Goal: Transaction & Acquisition: Purchase product/service

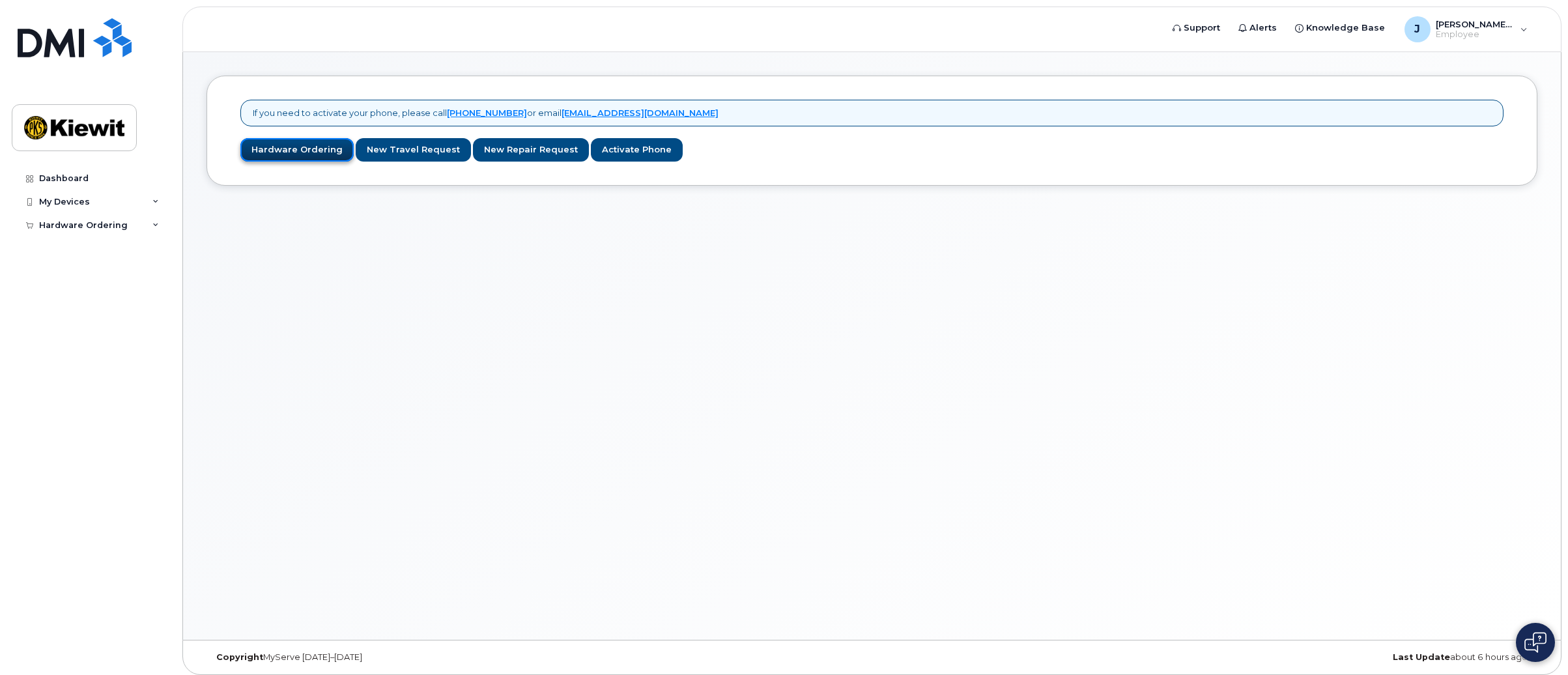
click at [288, 150] on link "Hardware Ordering" at bounding box center [297, 150] width 113 height 24
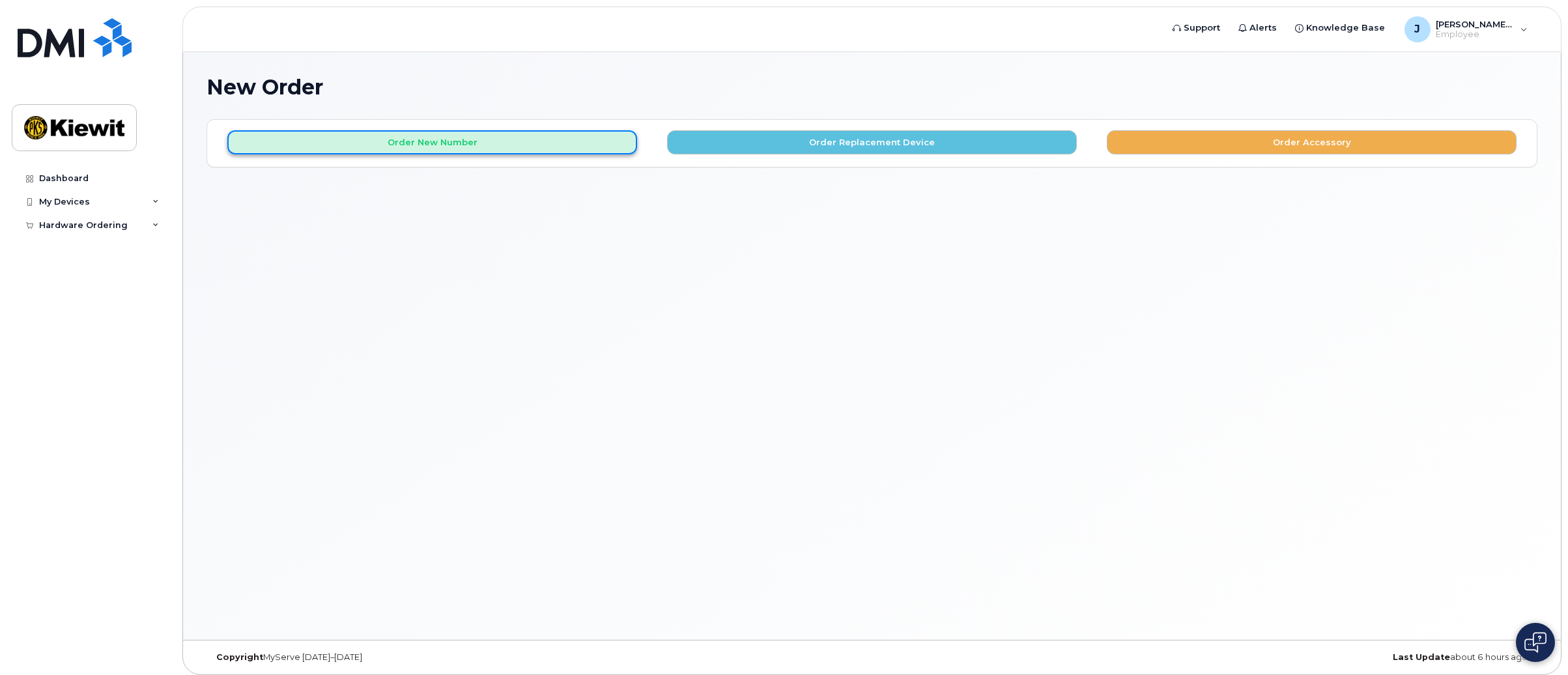
click at [392, 150] on button "Order New Number" at bounding box center [432, 142] width 410 height 24
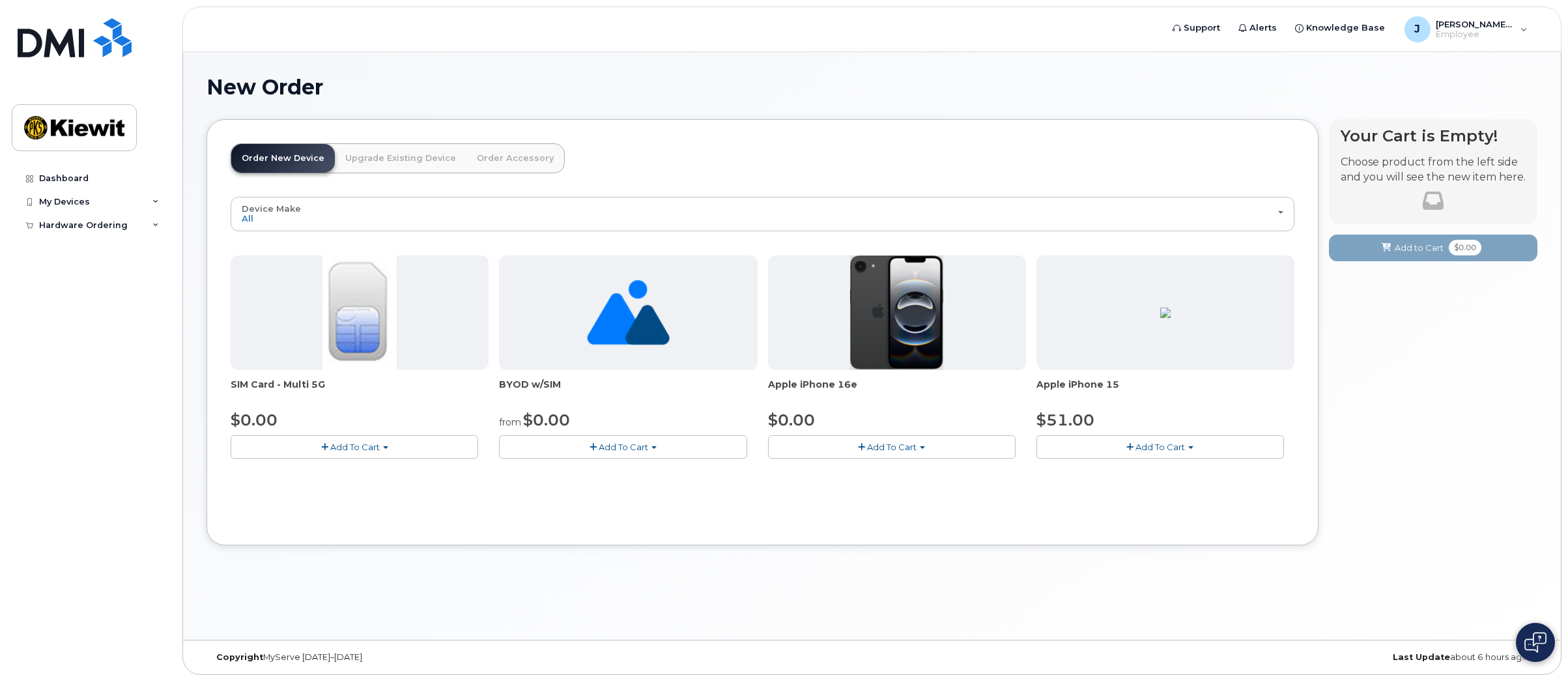
click at [906, 446] on span "Add To Cart" at bounding box center [892, 447] width 49 height 10
click at [883, 473] on link "$0.00 - 3 Year Activation (128GB)" at bounding box center [855, 472] width 168 height 16
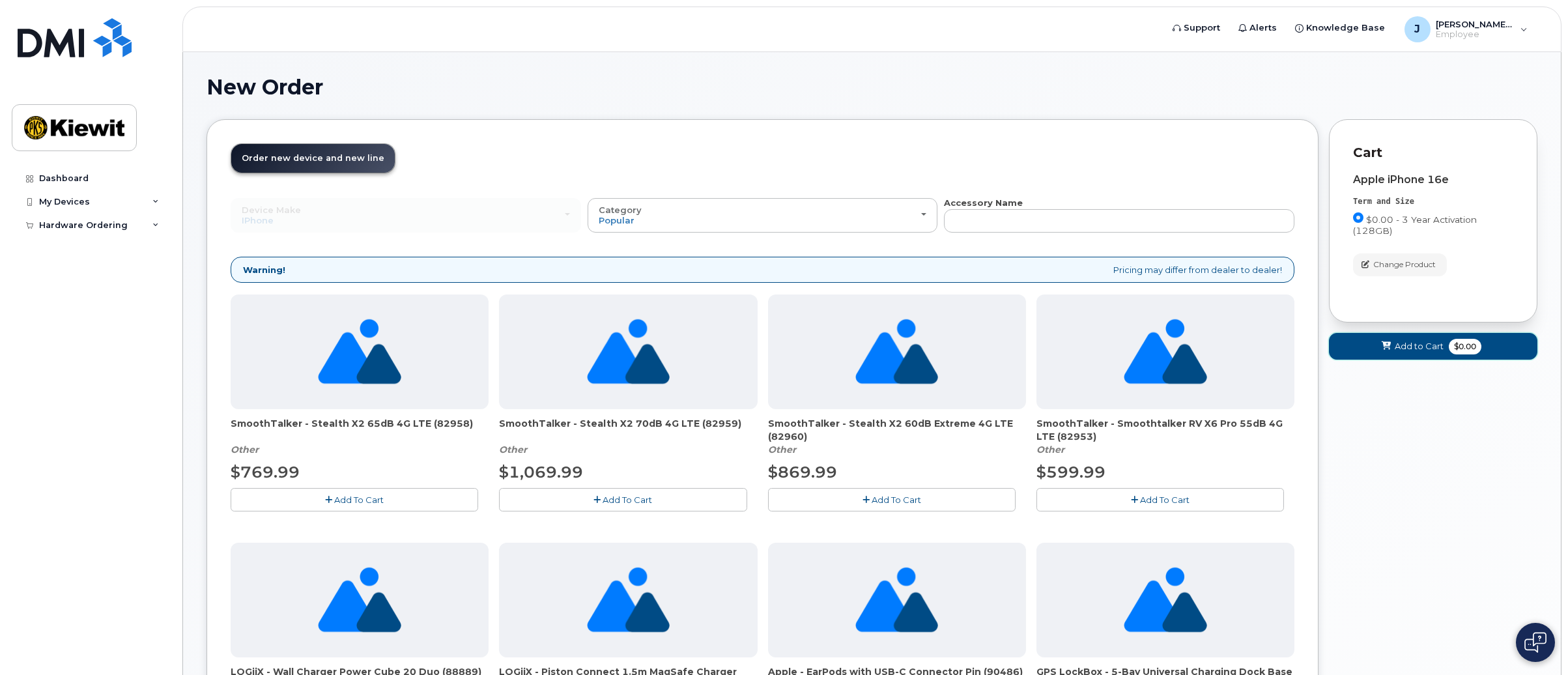
click at [1418, 354] on button "Add to Cart $0.00" at bounding box center [1433, 346] width 209 height 27
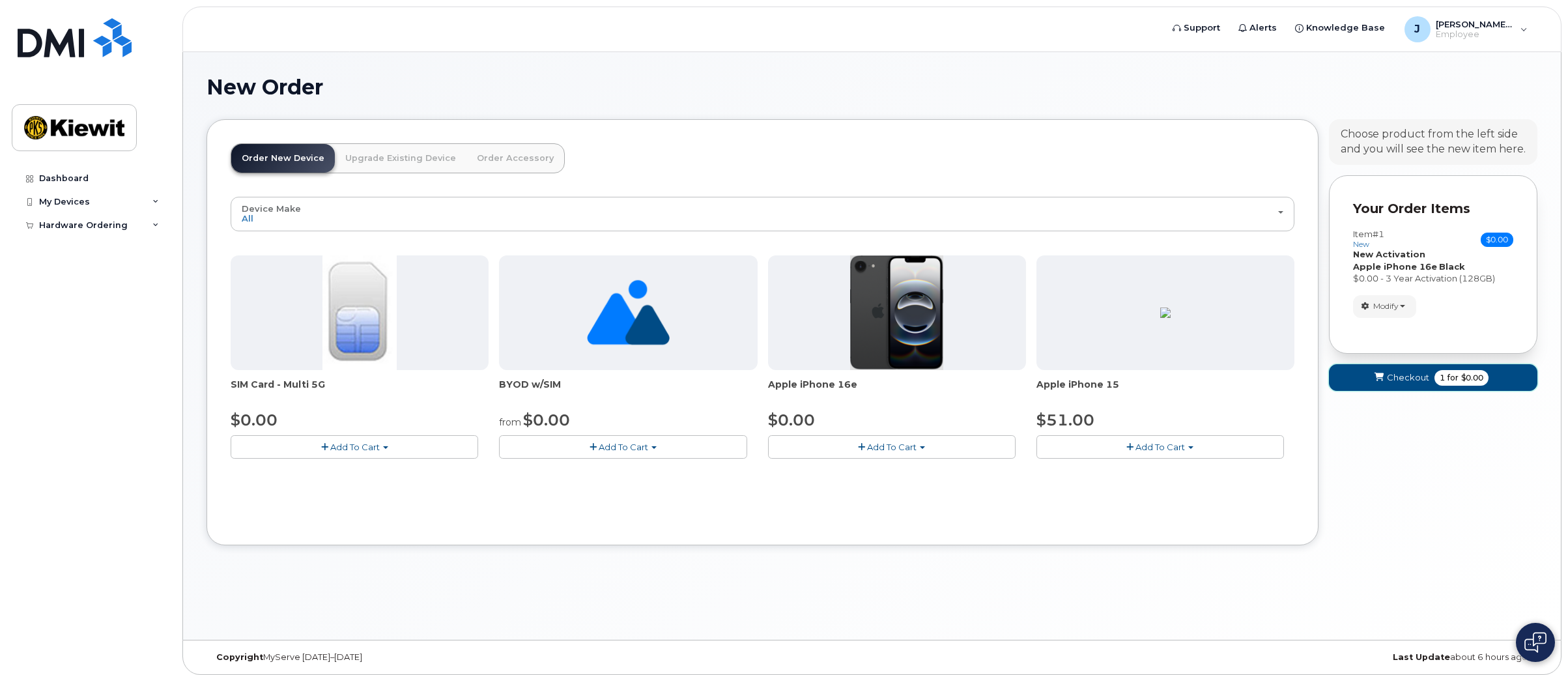
click at [1420, 376] on span "Checkout" at bounding box center [1408, 377] width 42 height 13
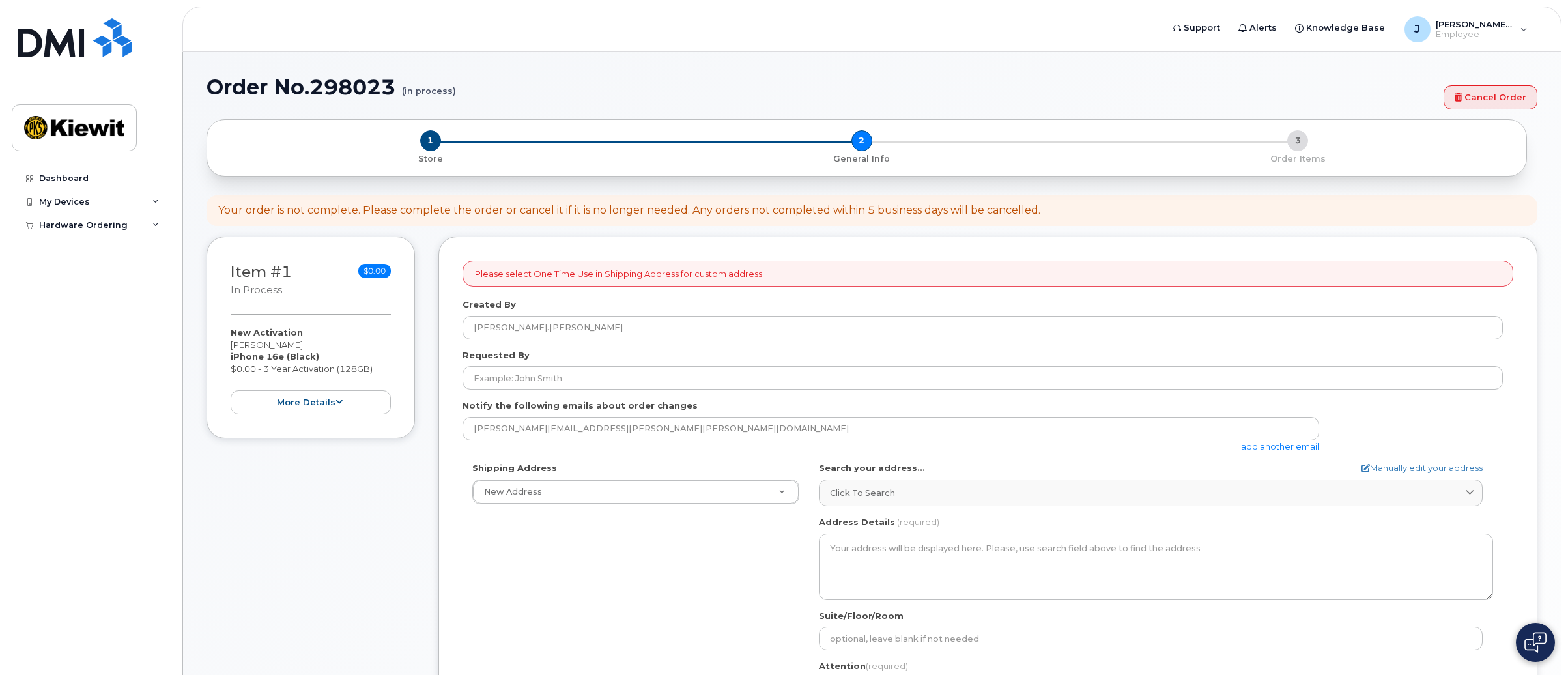
select select
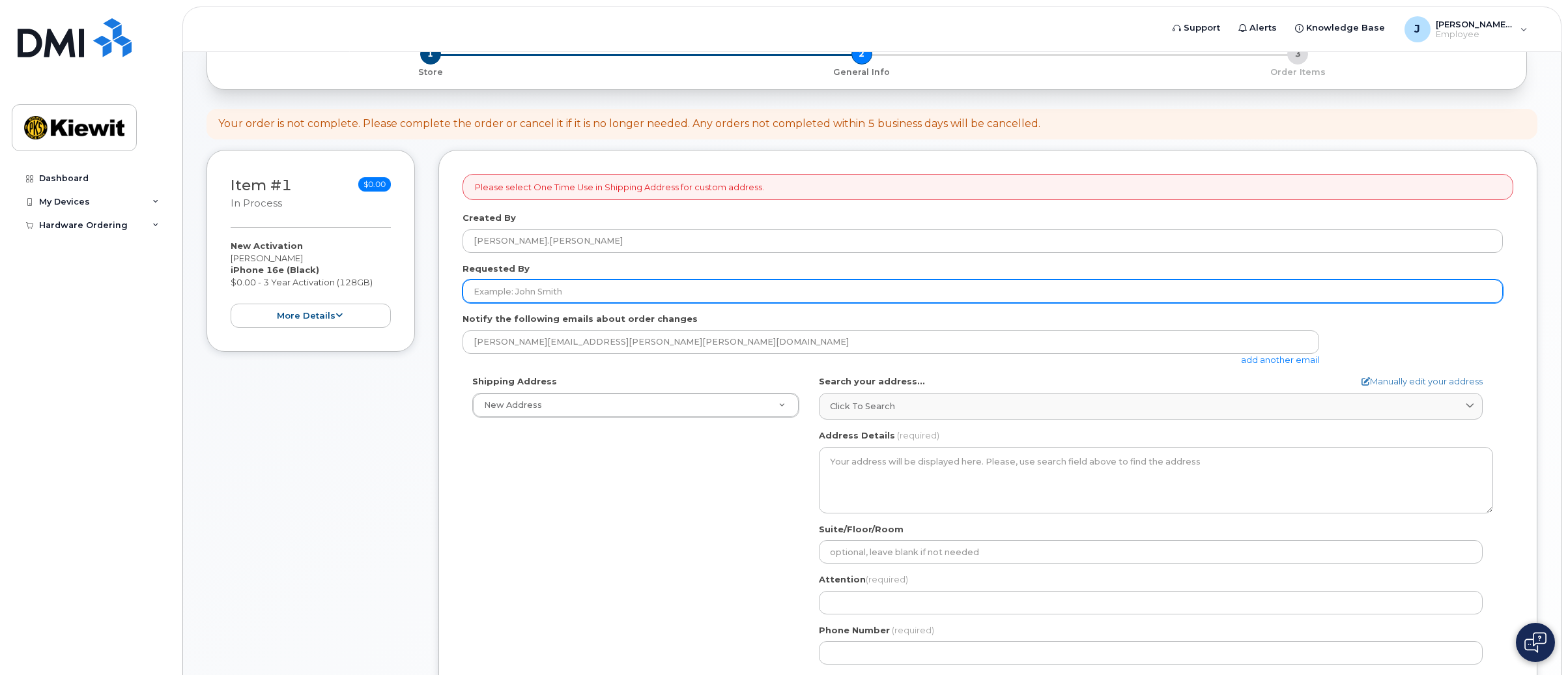
scroll to position [22, 0]
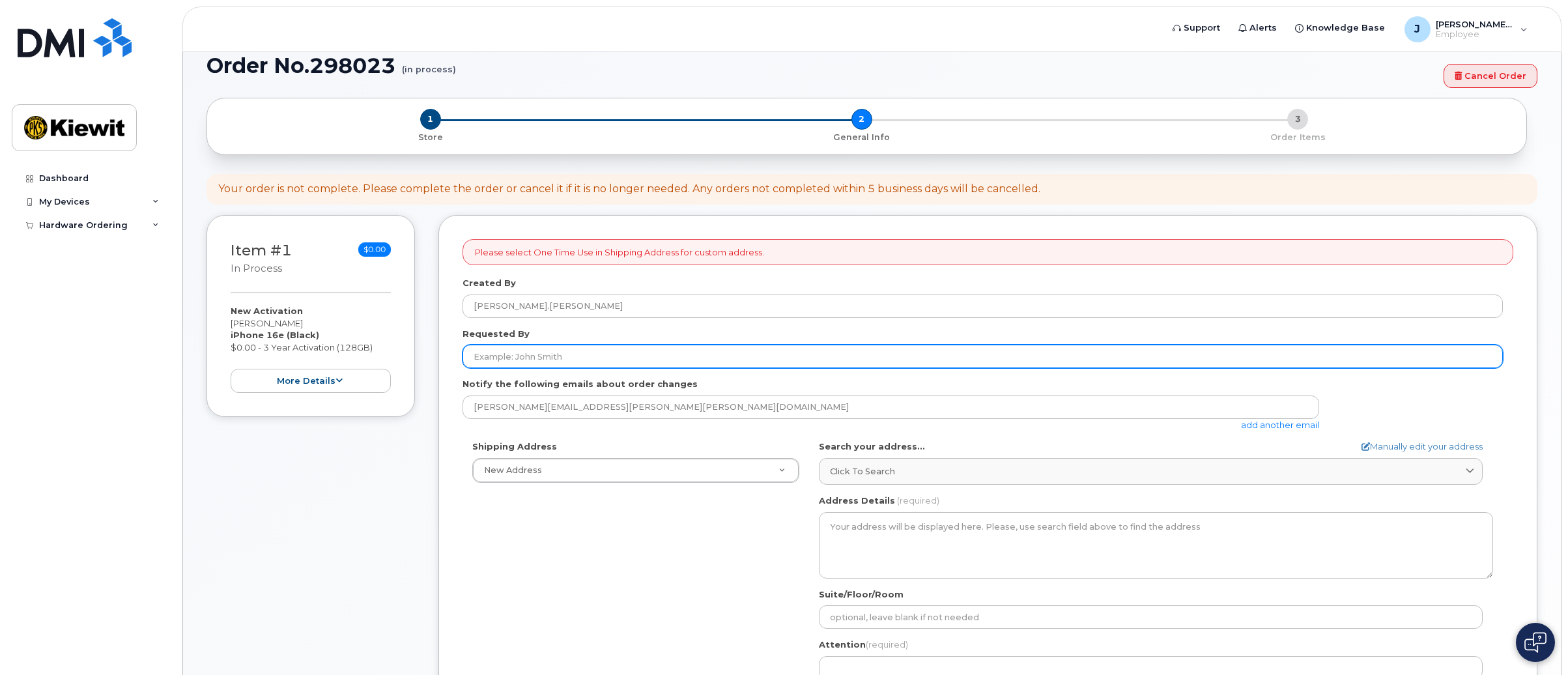
click at [540, 355] on input "Requested By" at bounding box center [983, 356] width 1041 height 23
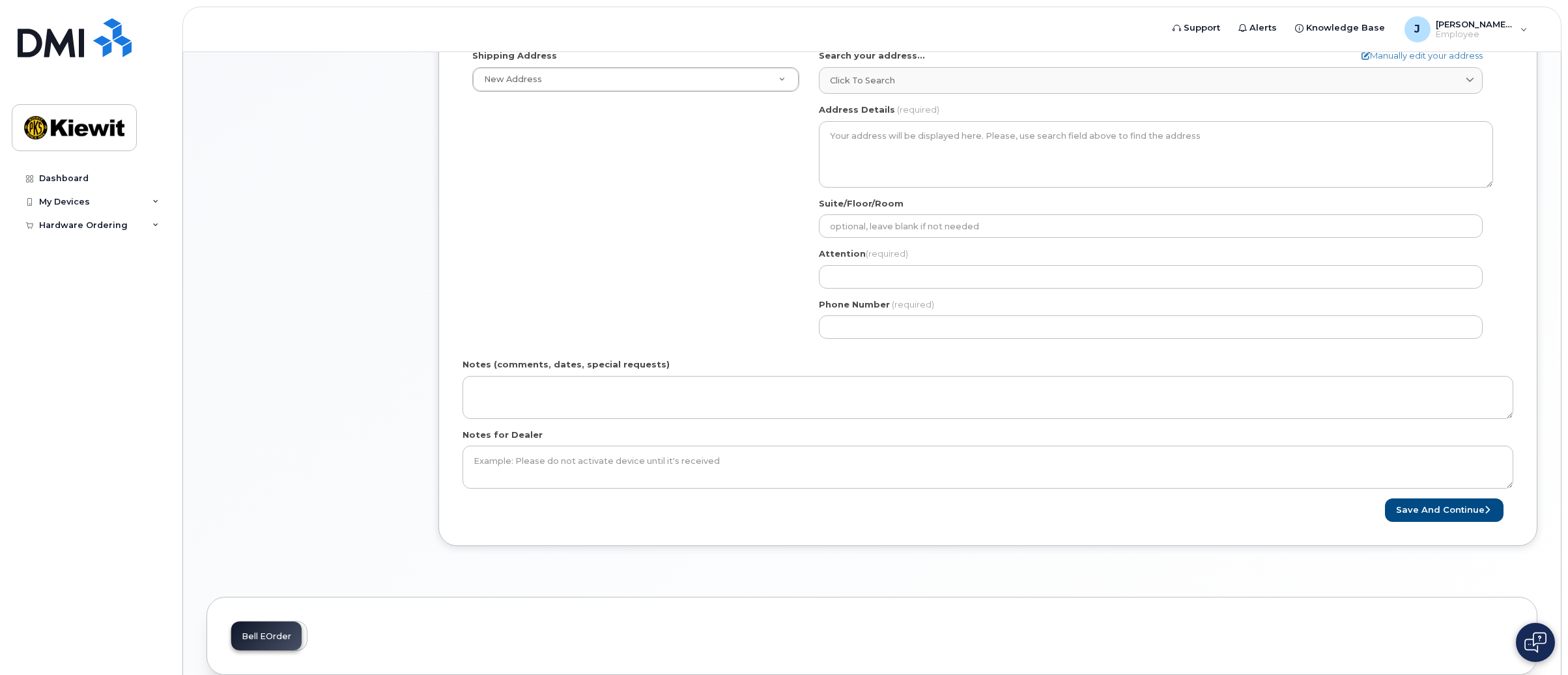
scroll to position [152, 0]
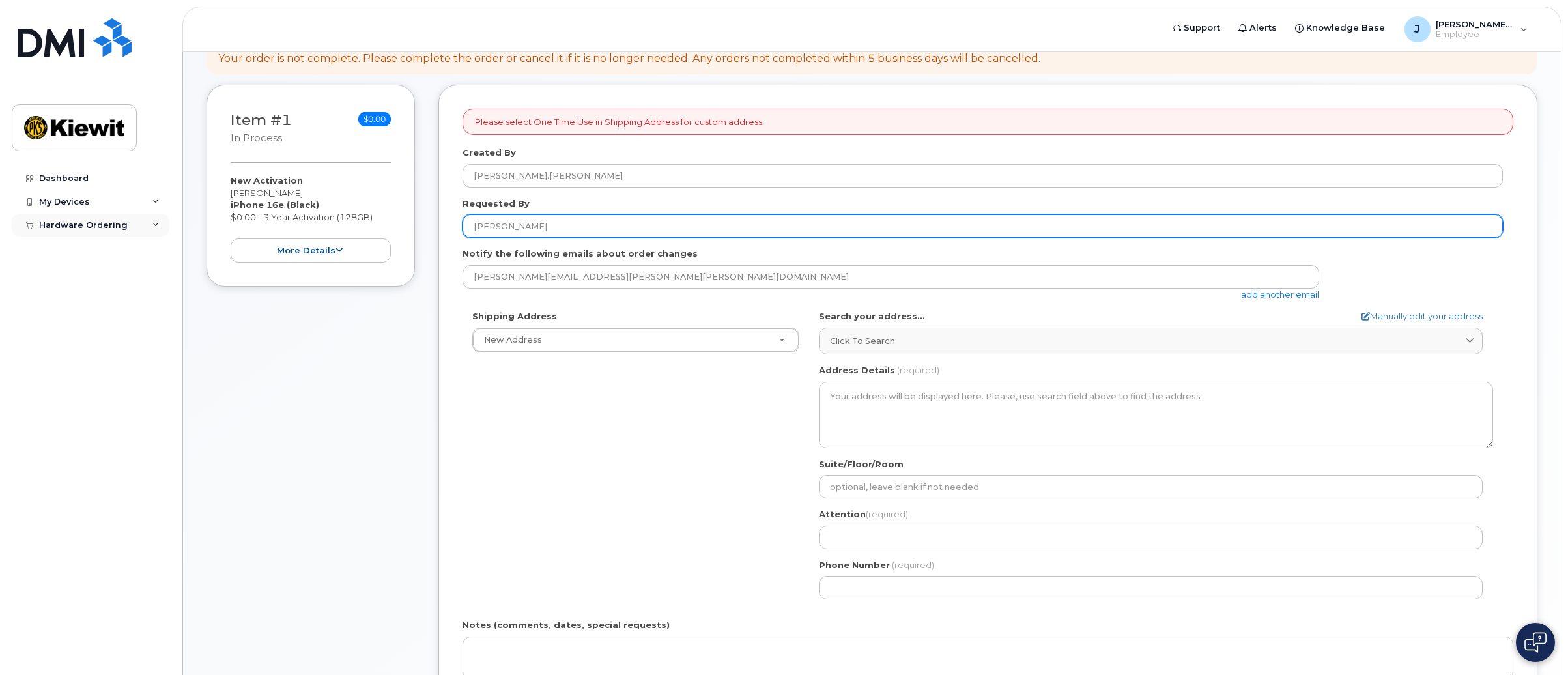
type input "Raymond Runco"
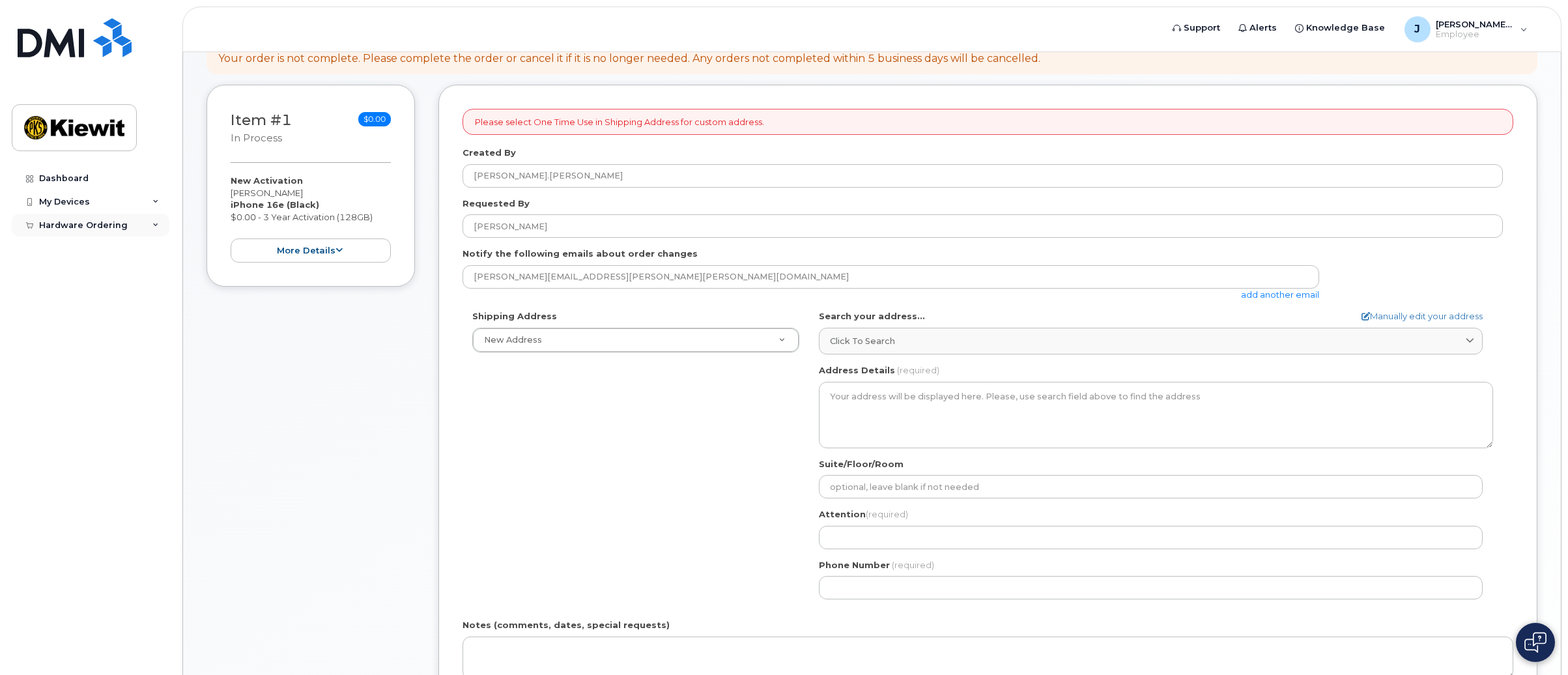
click at [71, 234] on div "Hardware Ordering" at bounding box center [91, 225] width 158 height 23
click at [67, 283] on link "New Order" at bounding box center [101, 273] width 135 height 25
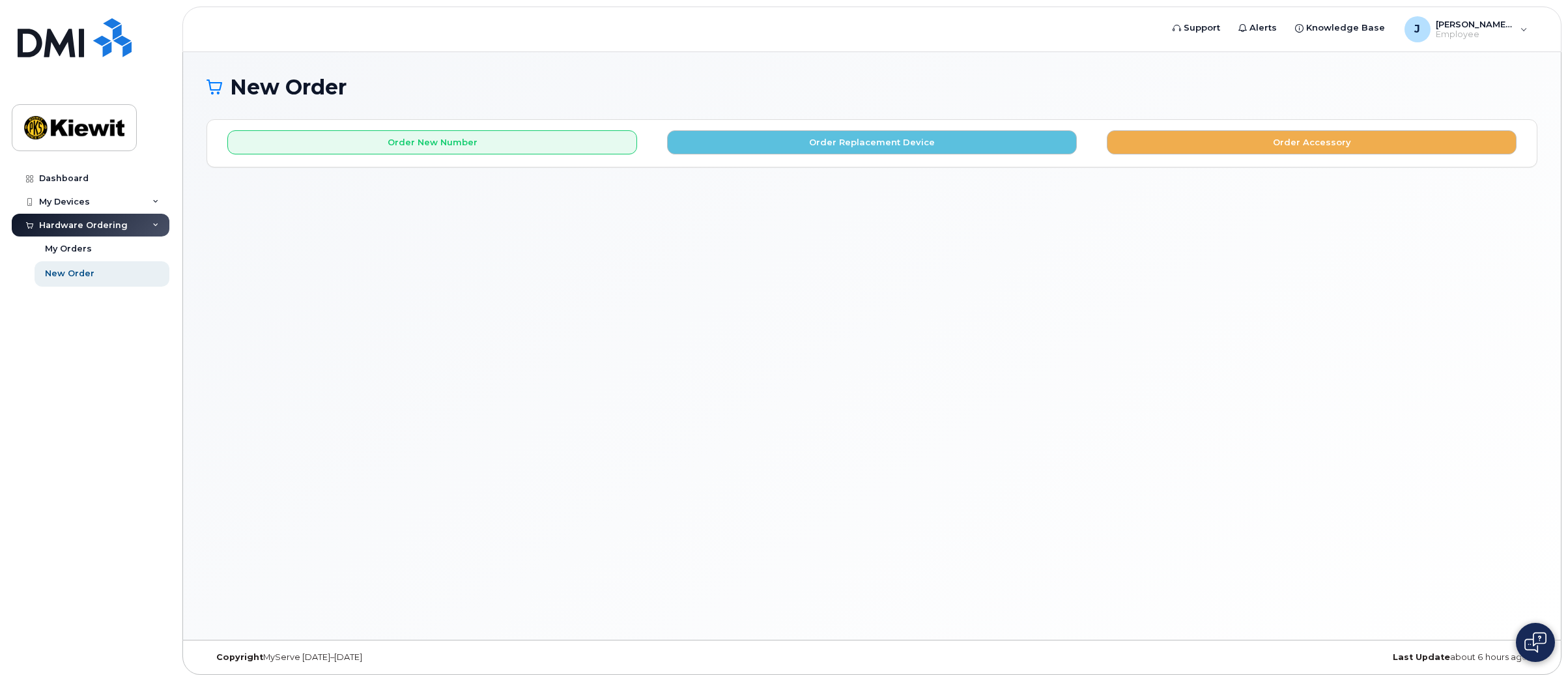
click at [476, 156] on div "Order New Number Order Replacement Device Order Accessory" at bounding box center [872, 143] width 1330 height 46
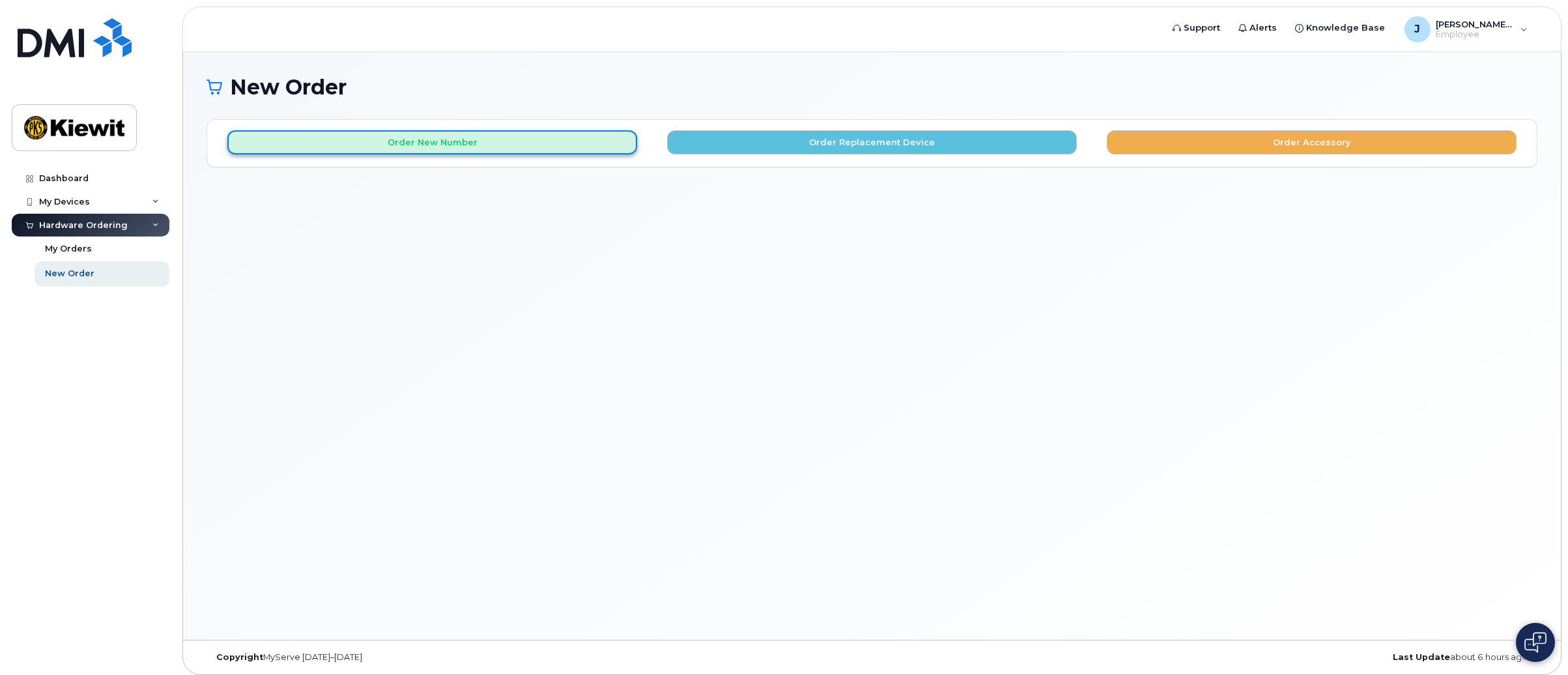
click at [469, 138] on button "Order New Number" at bounding box center [432, 142] width 410 height 24
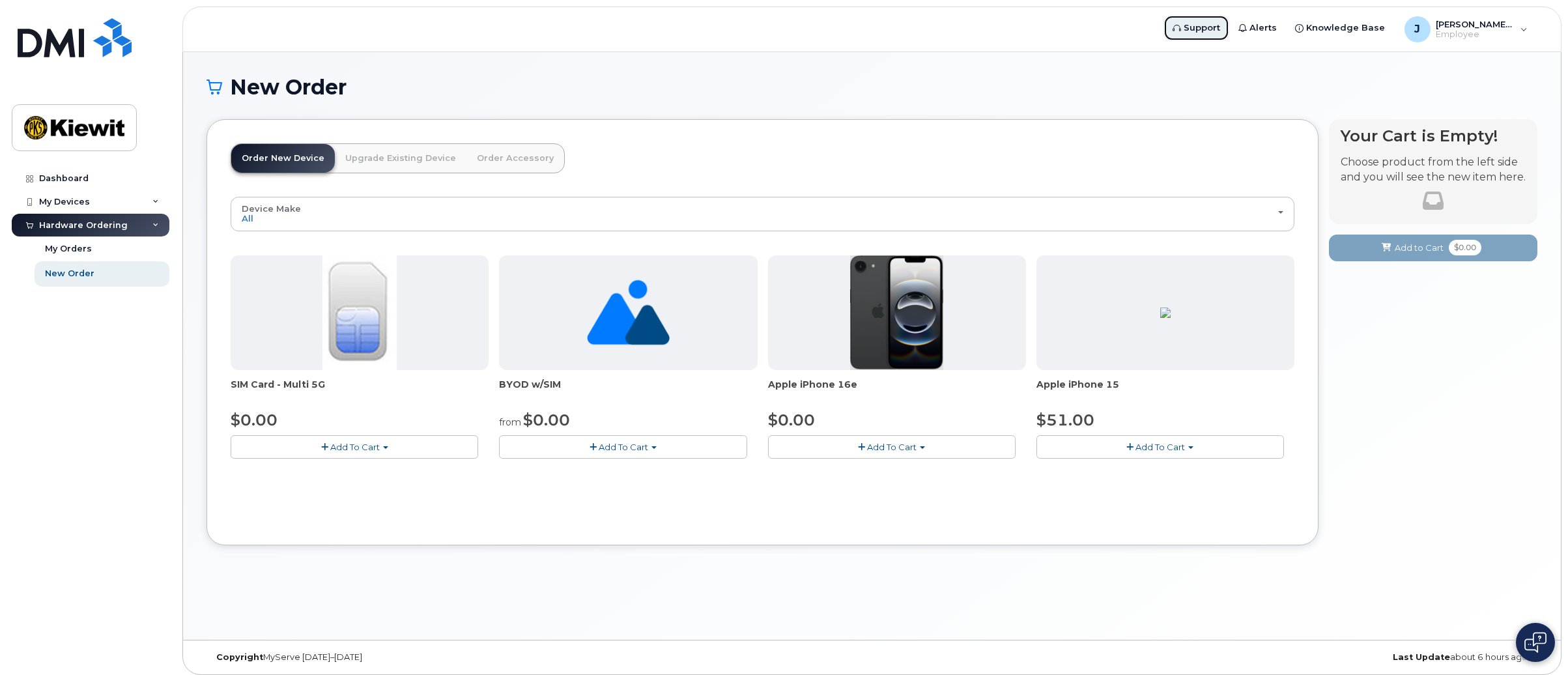
click at [1218, 34] on link "Support" at bounding box center [1196, 28] width 66 height 26
click at [1161, 318] on img at bounding box center [1166, 313] width 10 height 10
click at [883, 309] on img at bounding box center [896, 313] width 93 height 115
click at [923, 444] on button "Add To Cart" at bounding box center [892, 446] width 247 height 23
click at [1190, 449] on button "Add To Cart" at bounding box center [1160, 446] width 247 height 23
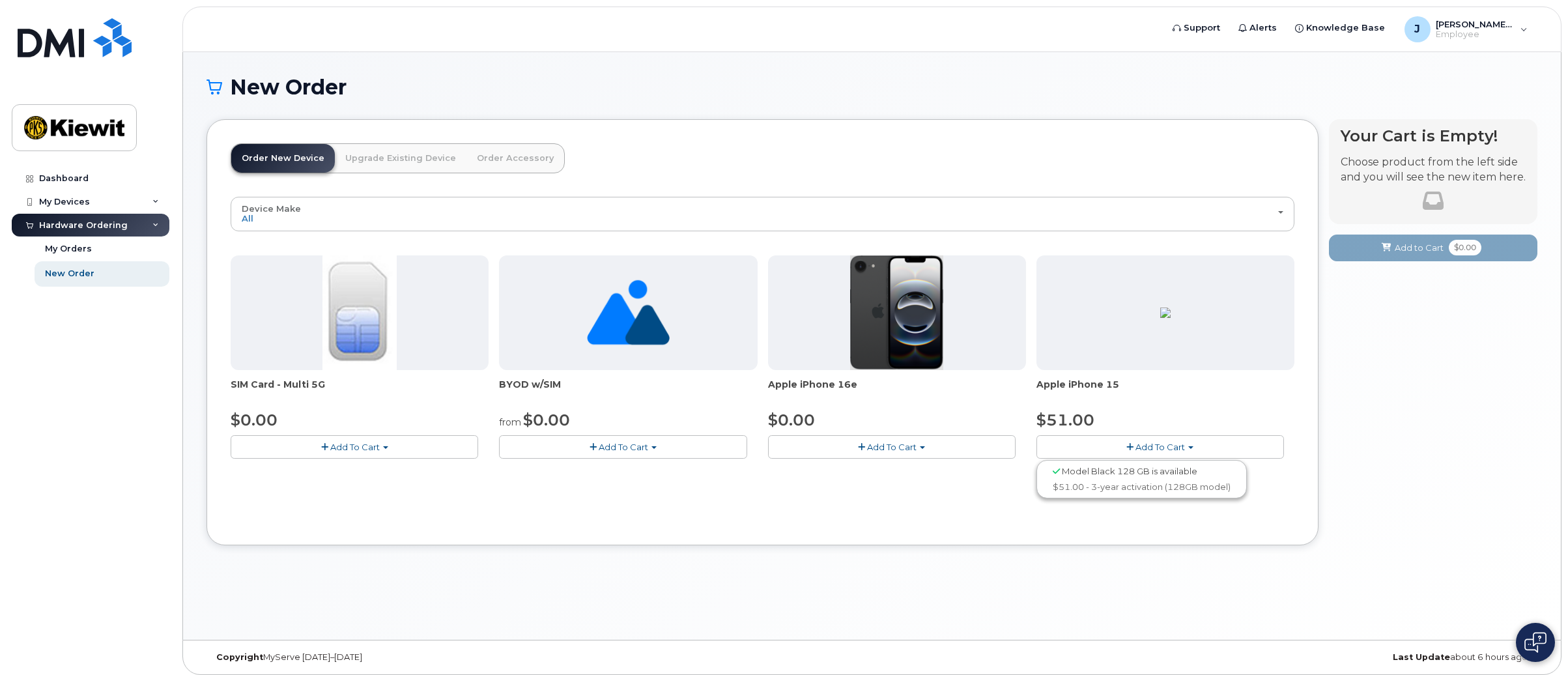
click at [376, 153] on link "Upgrade Existing Device" at bounding box center [401, 158] width 132 height 28
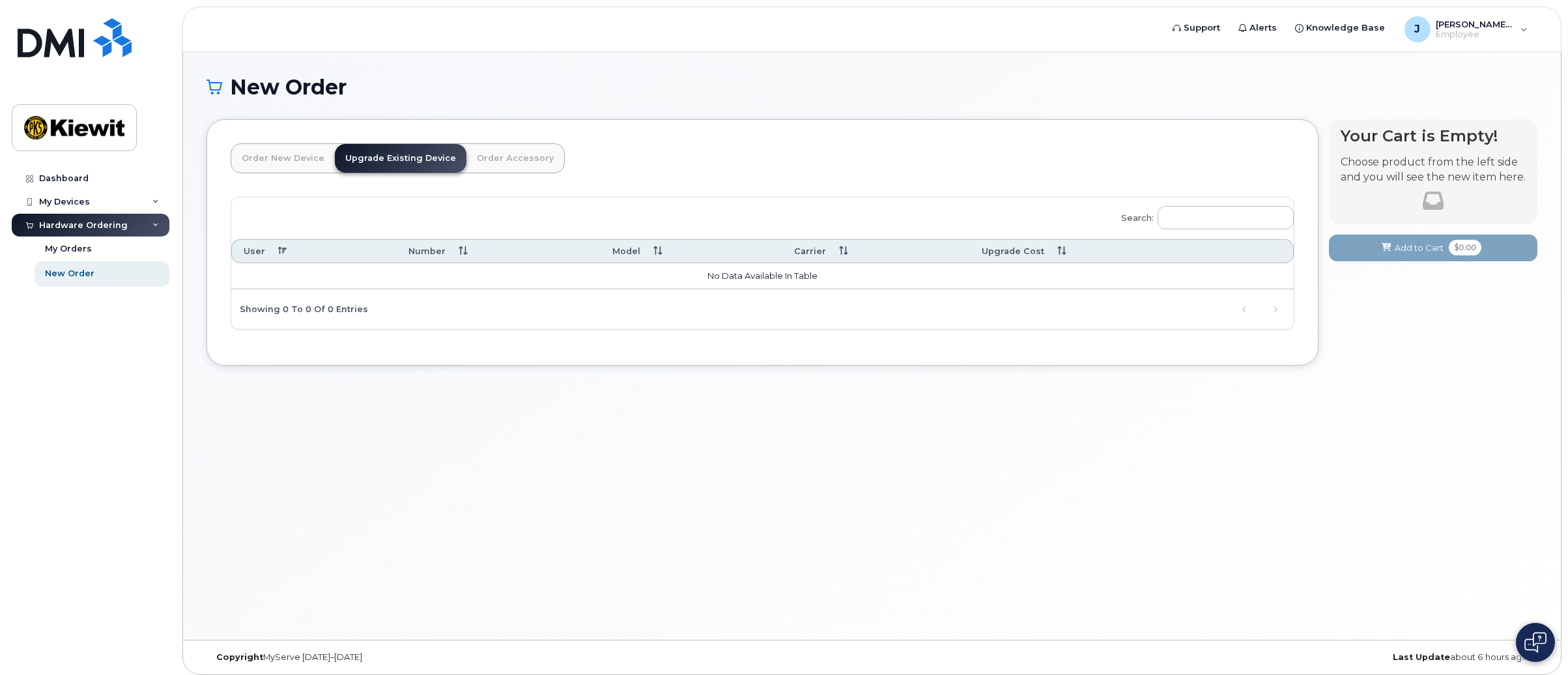
click at [259, 164] on link "Order New Device" at bounding box center [282, 158] width 104 height 28
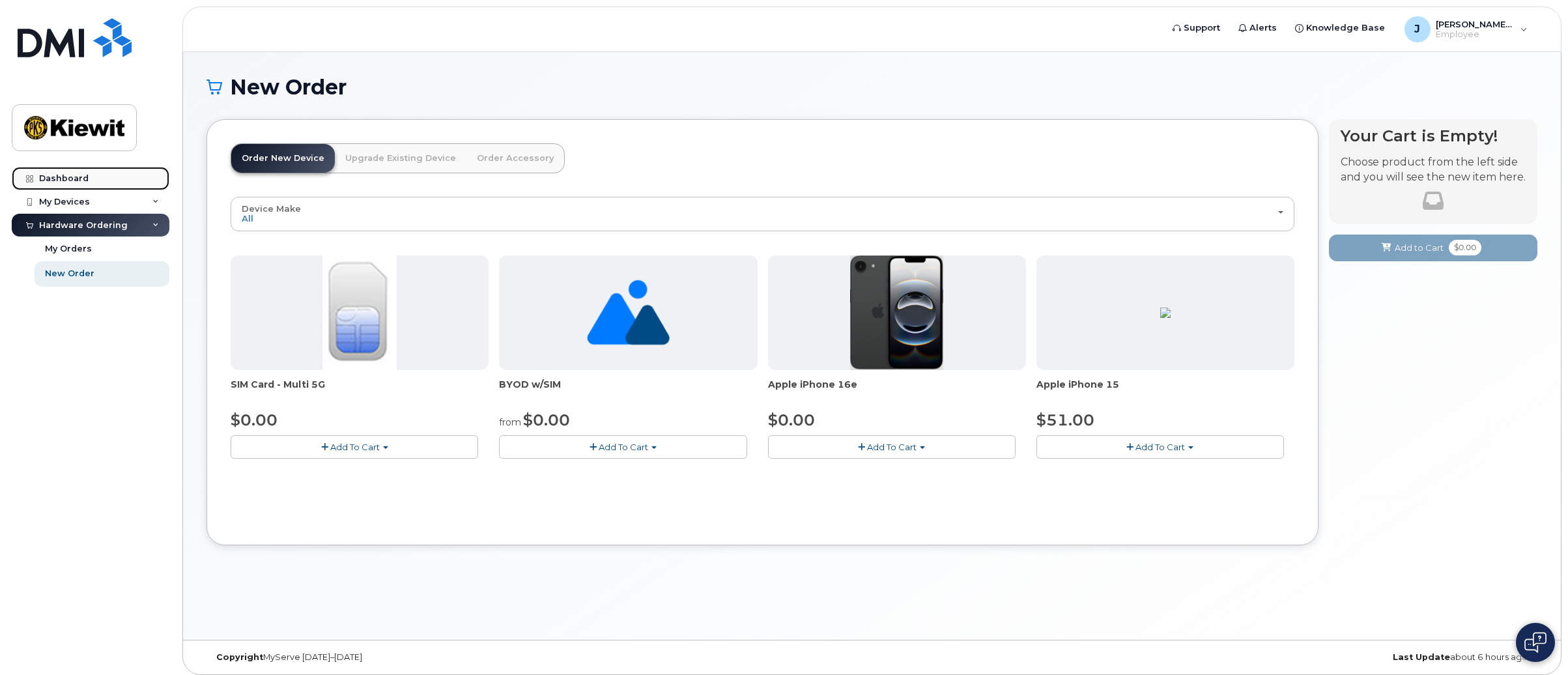
click at [64, 174] on div "Dashboard" at bounding box center [63, 179] width 49 height 10
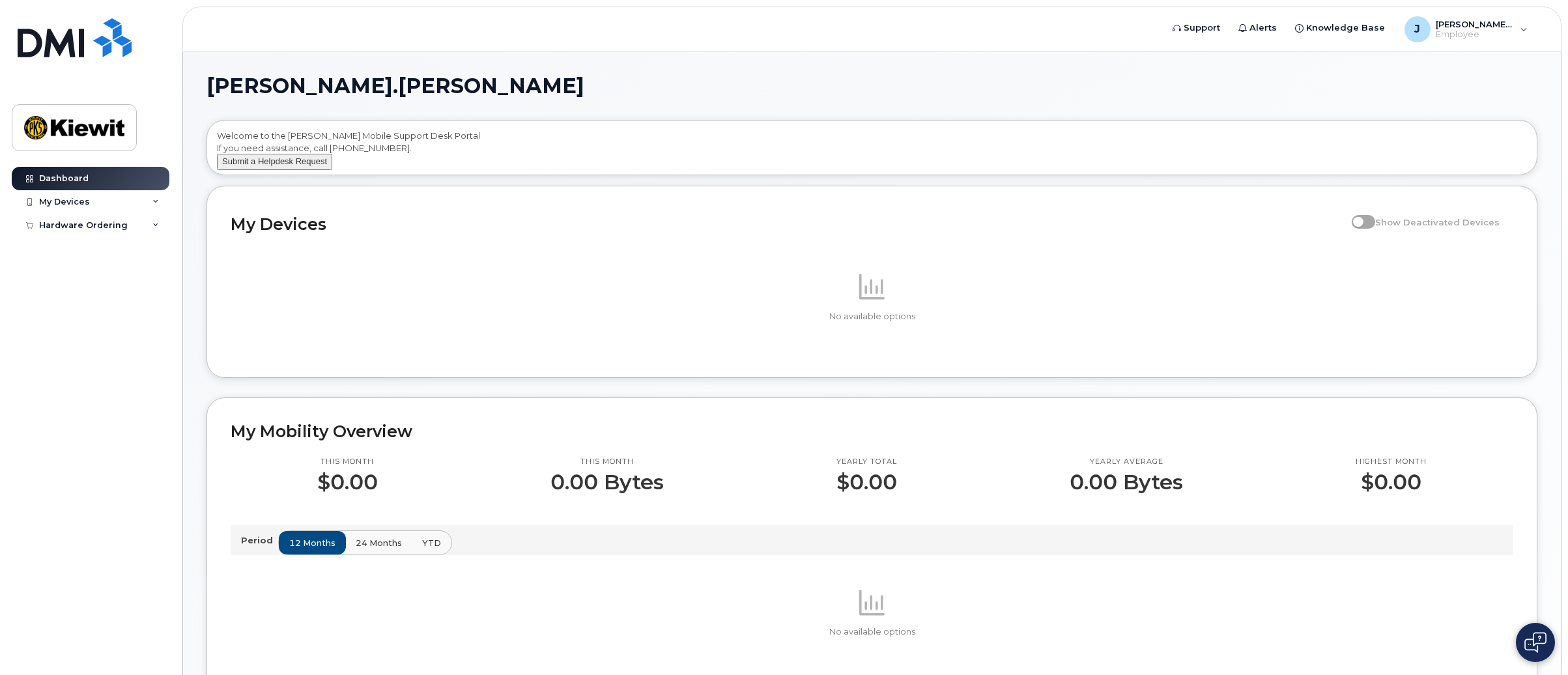
click at [296, 170] on button "Submit a Helpdesk Request" at bounding box center [274, 162] width 115 height 16
click at [283, 170] on button "Submit a Helpdesk Request" at bounding box center [274, 162] width 115 height 16
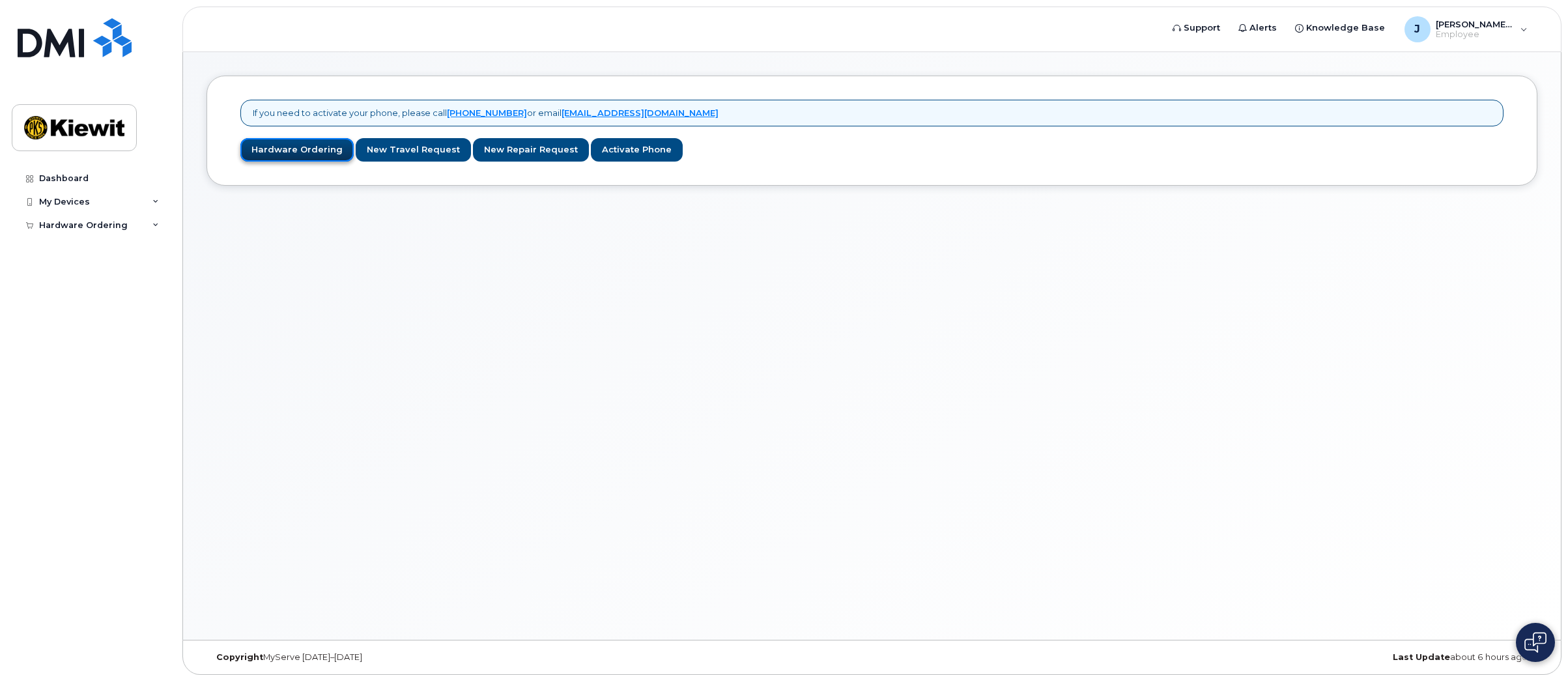
click at [284, 150] on link "Hardware Ordering" at bounding box center [297, 150] width 113 height 24
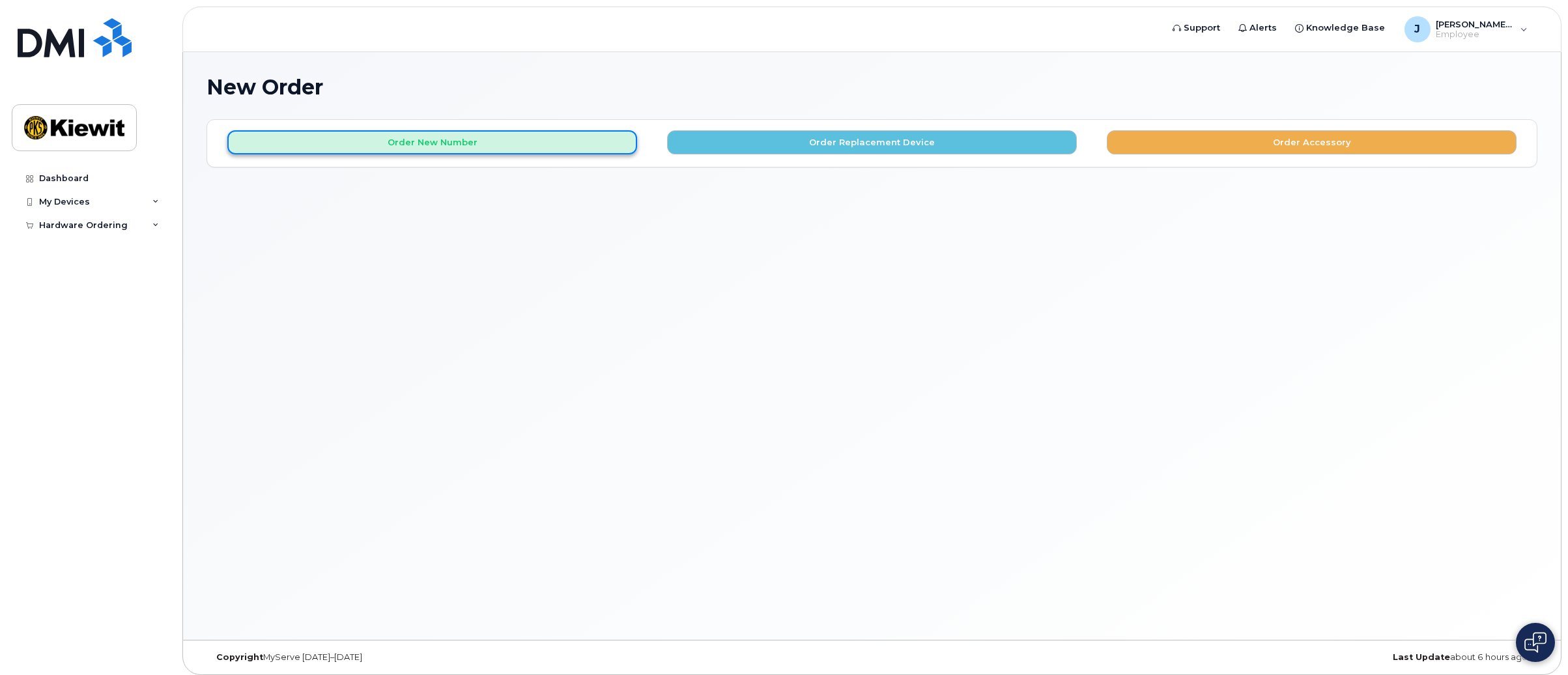
click at [396, 141] on button "Order New Number" at bounding box center [432, 142] width 410 height 24
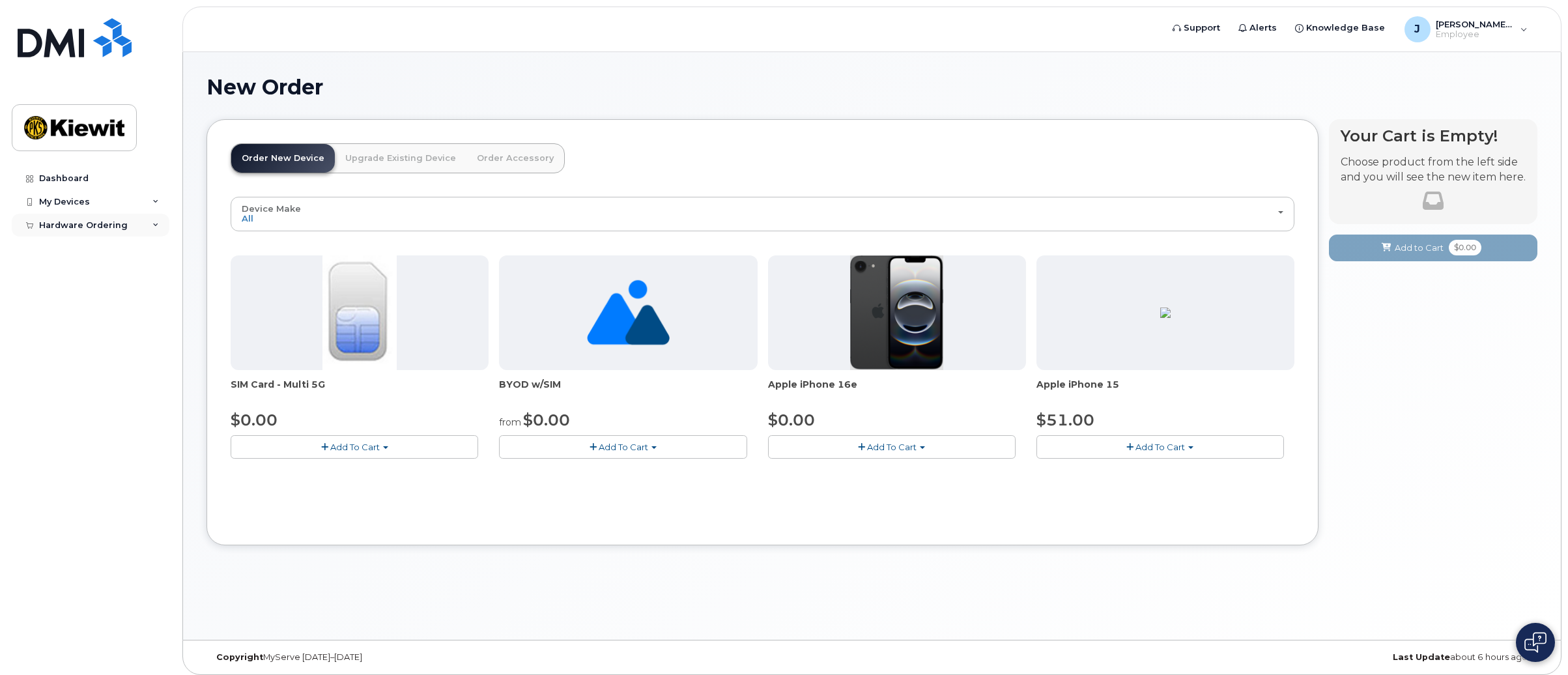
click at [72, 222] on div "Hardware Ordering" at bounding box center [83, 226] width 89 height 10
click at [71, 277] on div "New Order" at bounding box center [69, 273] width 49 height 12
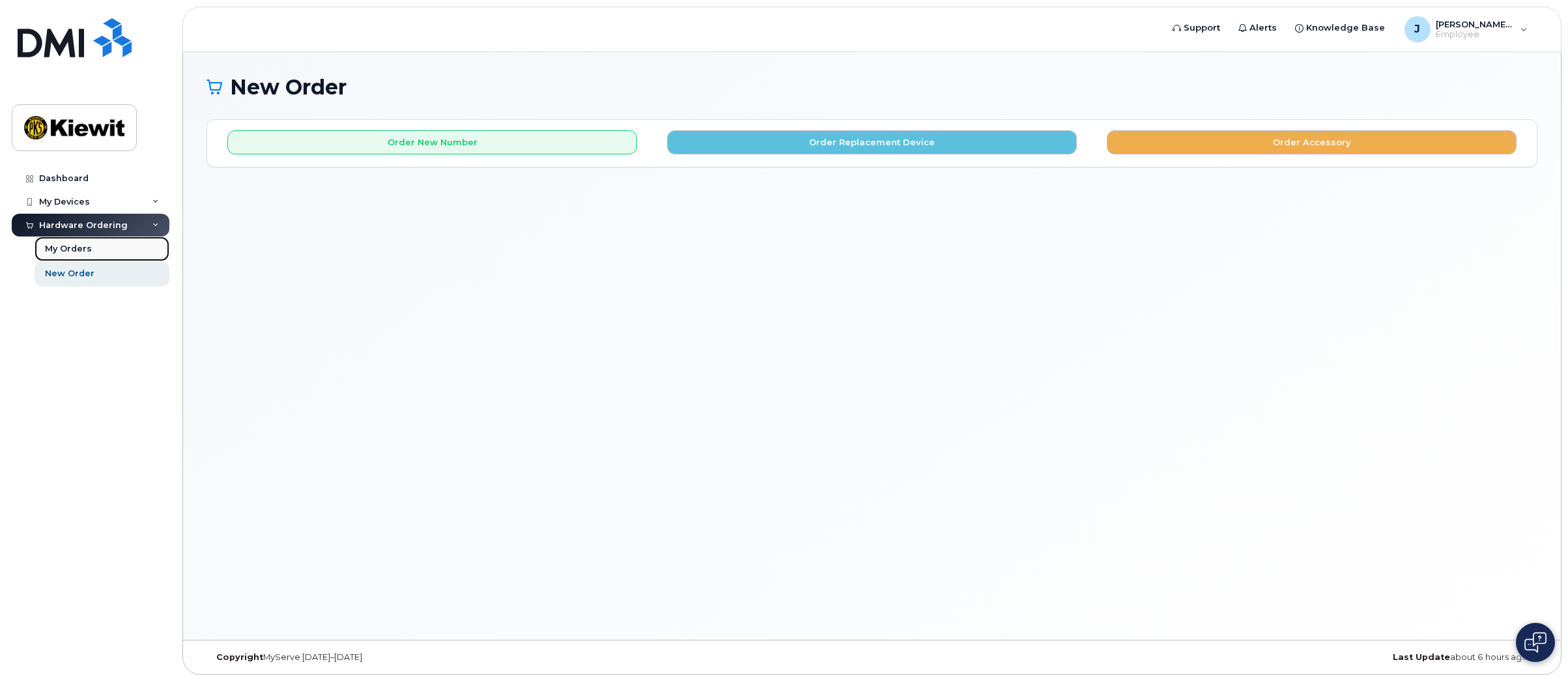
click at [66, 254] on div "My Orders" at bounding box center [68, 249] width 47 height 12
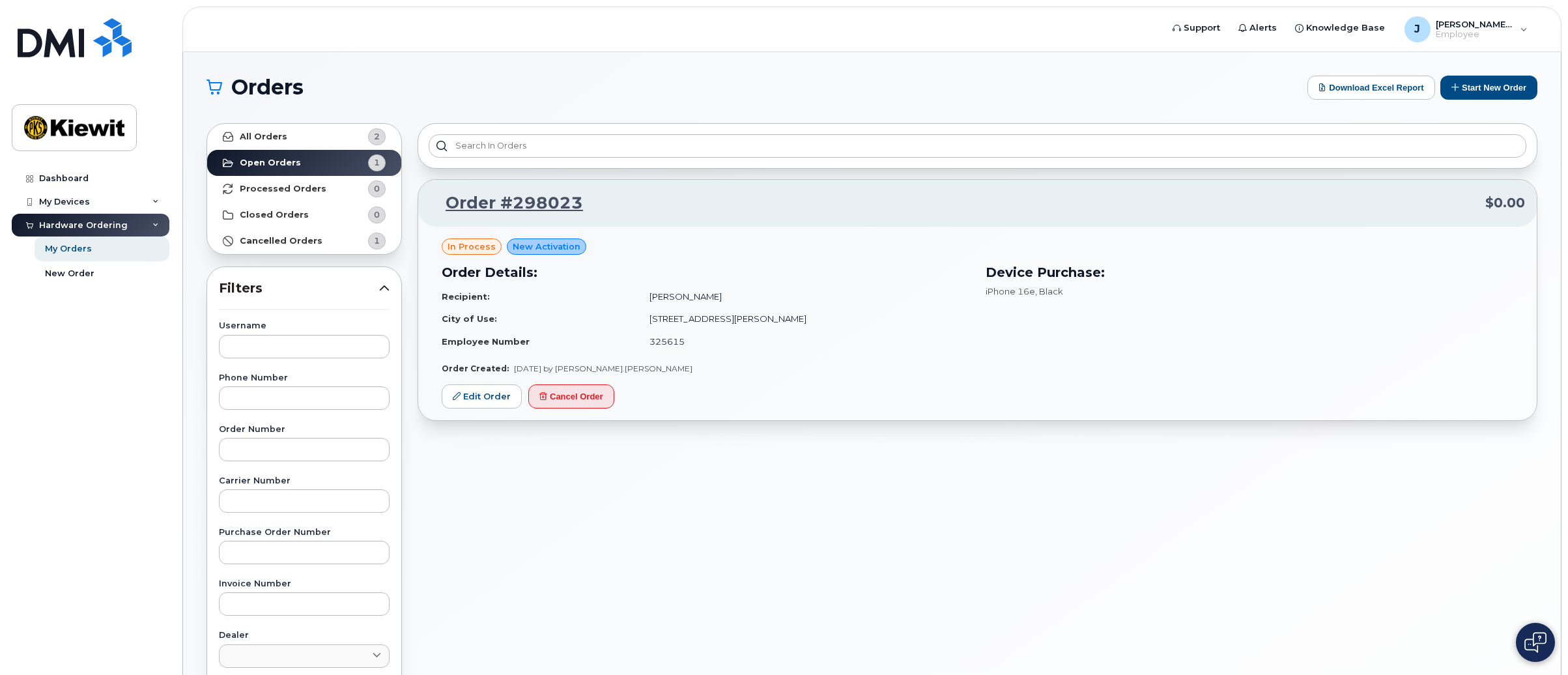
scroll to position [130, 0]
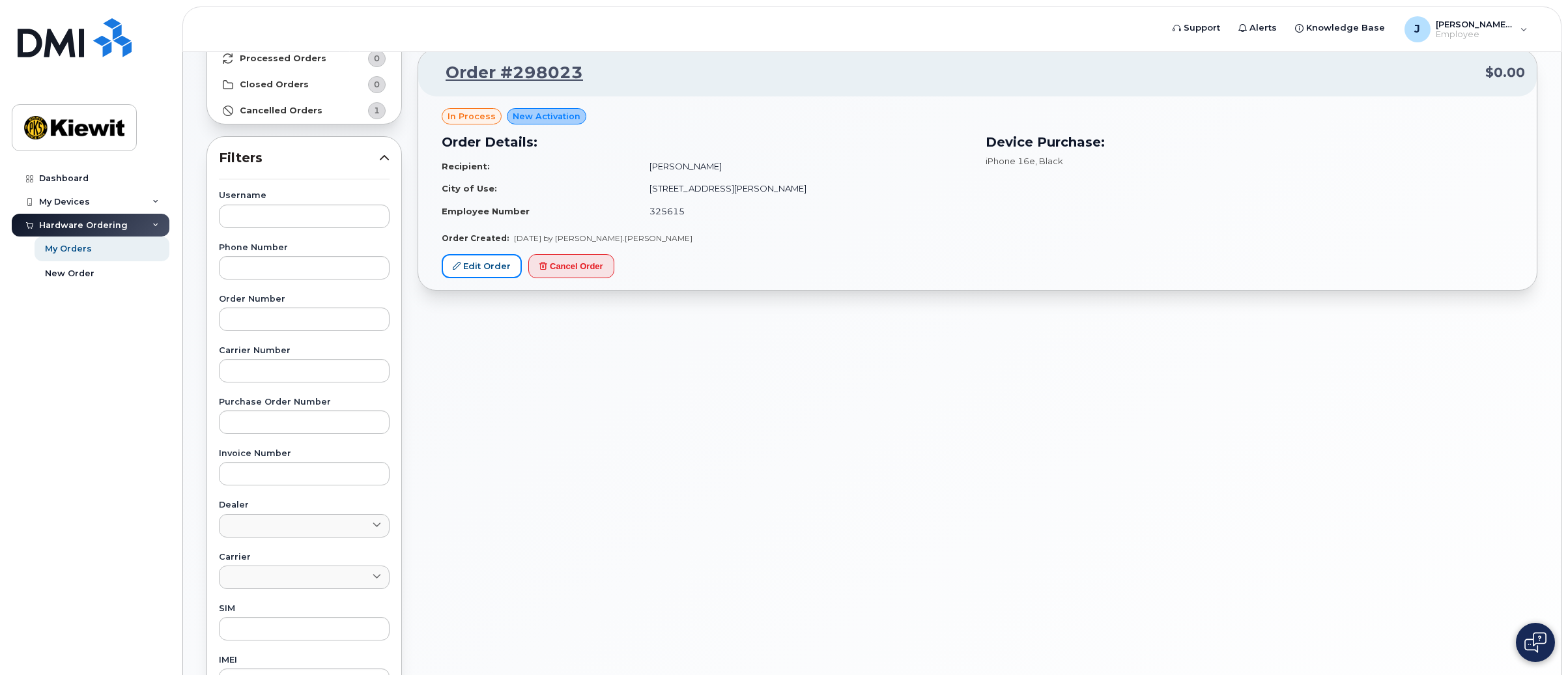
drag, startPoint x: 465, startPoint y: 264, endPoint x: 491, endPoint y: 294, distance: 39.7
click at [465, 264] on link "Edit Order" at bounding box center [482, 266] width 80 height 24
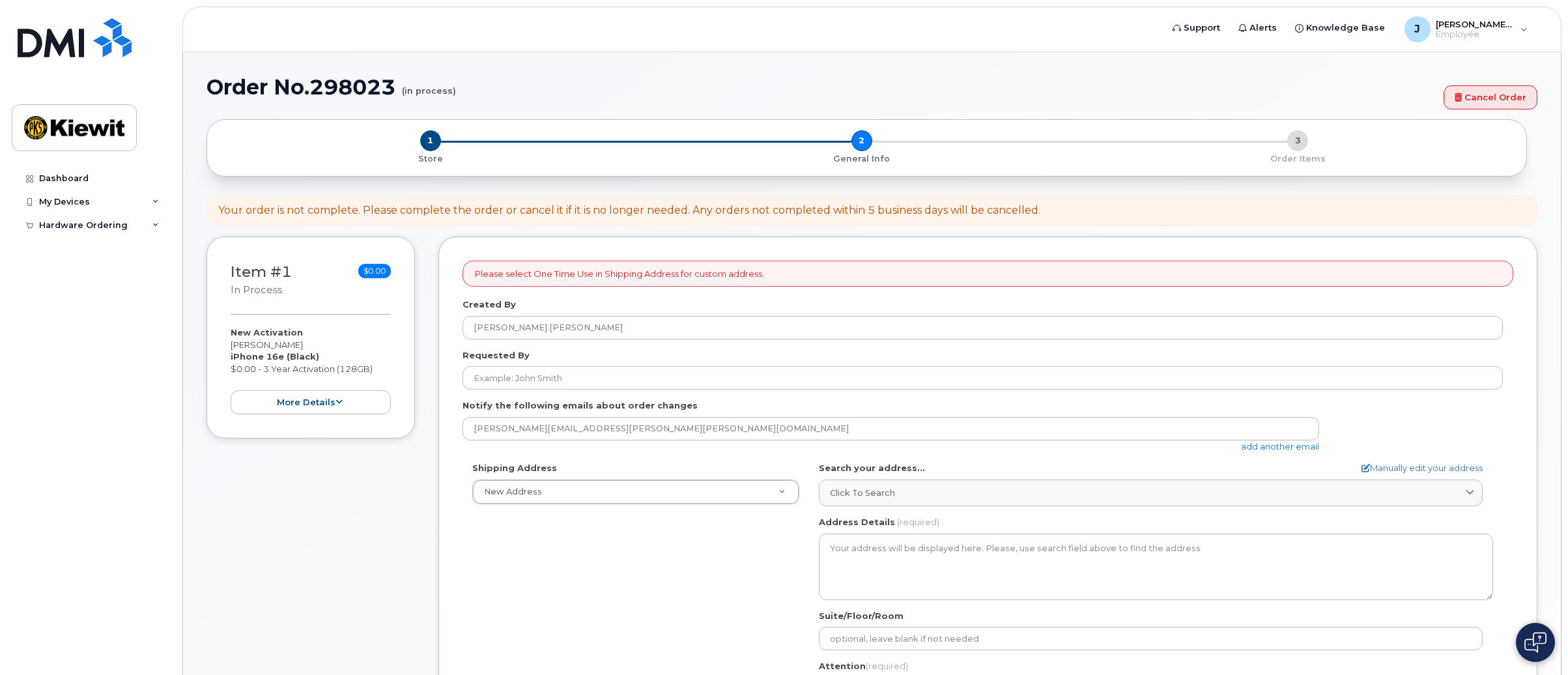
select select
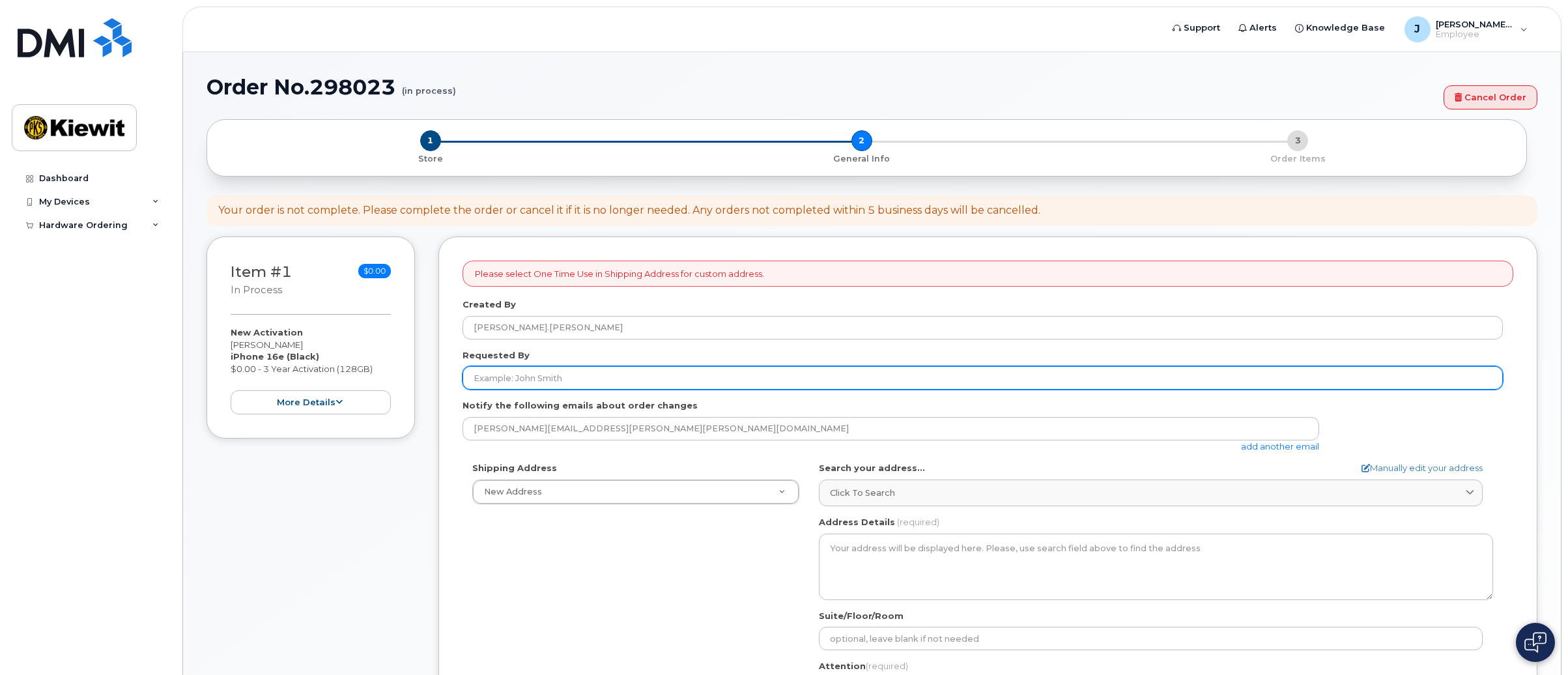
click at [533, 373] on input "Requested By" at bounding box center [983, 377] width 1041 height 23
click at [548, 377] on input "Requested By" at bounding box center [983, 377] width 1041 height 23
click at [516, 381] on input "Brandon.Wyble" at bounding box center [983, 377] width 1041 height 23
type input "Brandon Wyble"
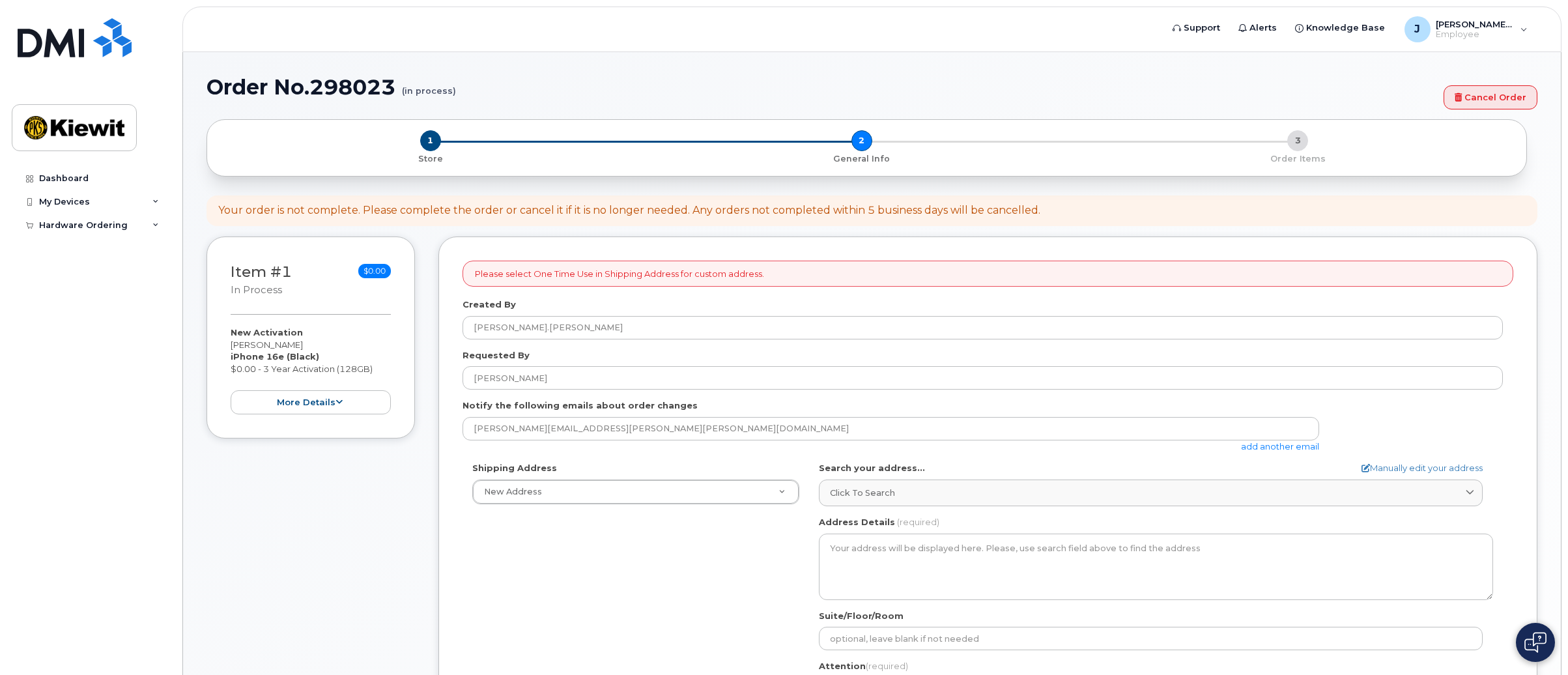
click at [1267, 444] on link "add another email" at bounding box center [1280, 446] width 78 height 10
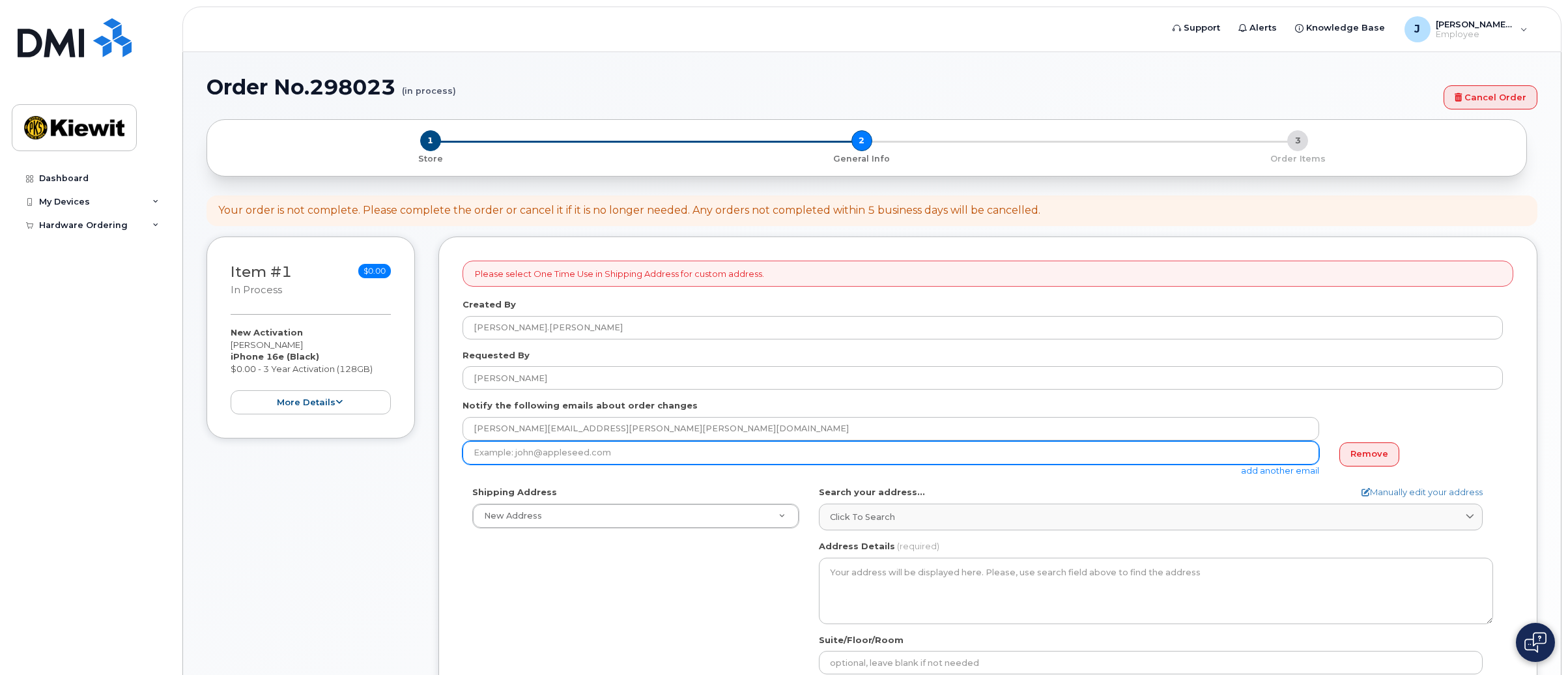
click at [624, 451] on input "email" at bounding box center [891, 452] width 857 height 23
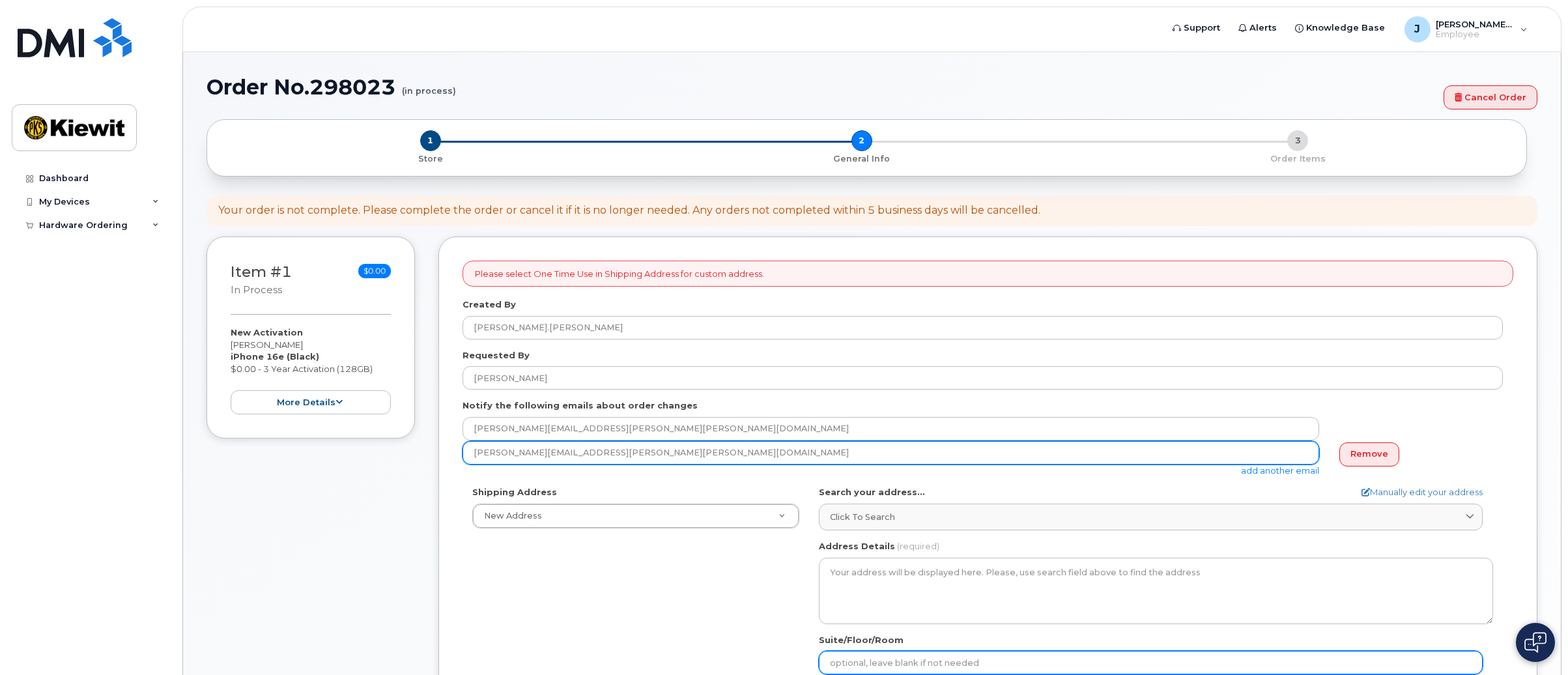
type input "Brandon.Wyble@kiewit.com"
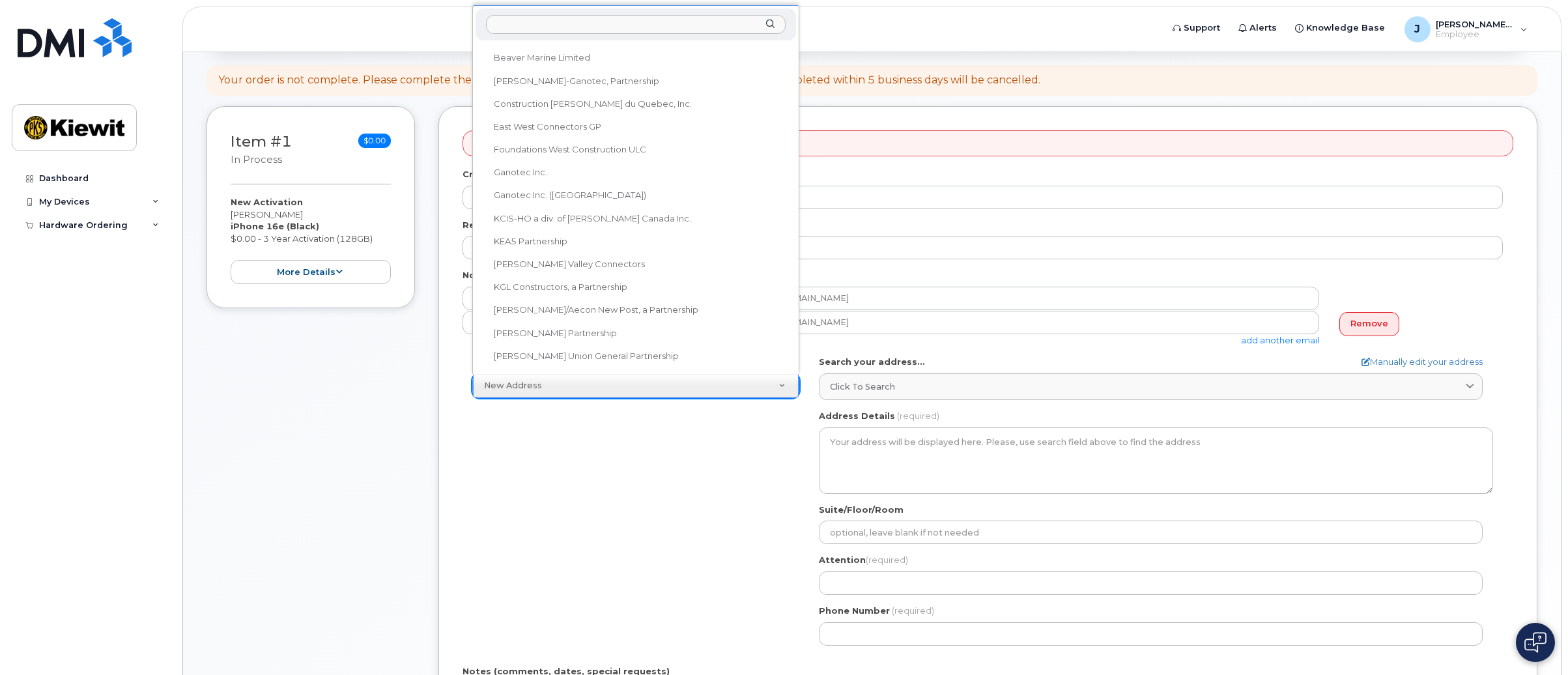
scroll to position [775, 0]
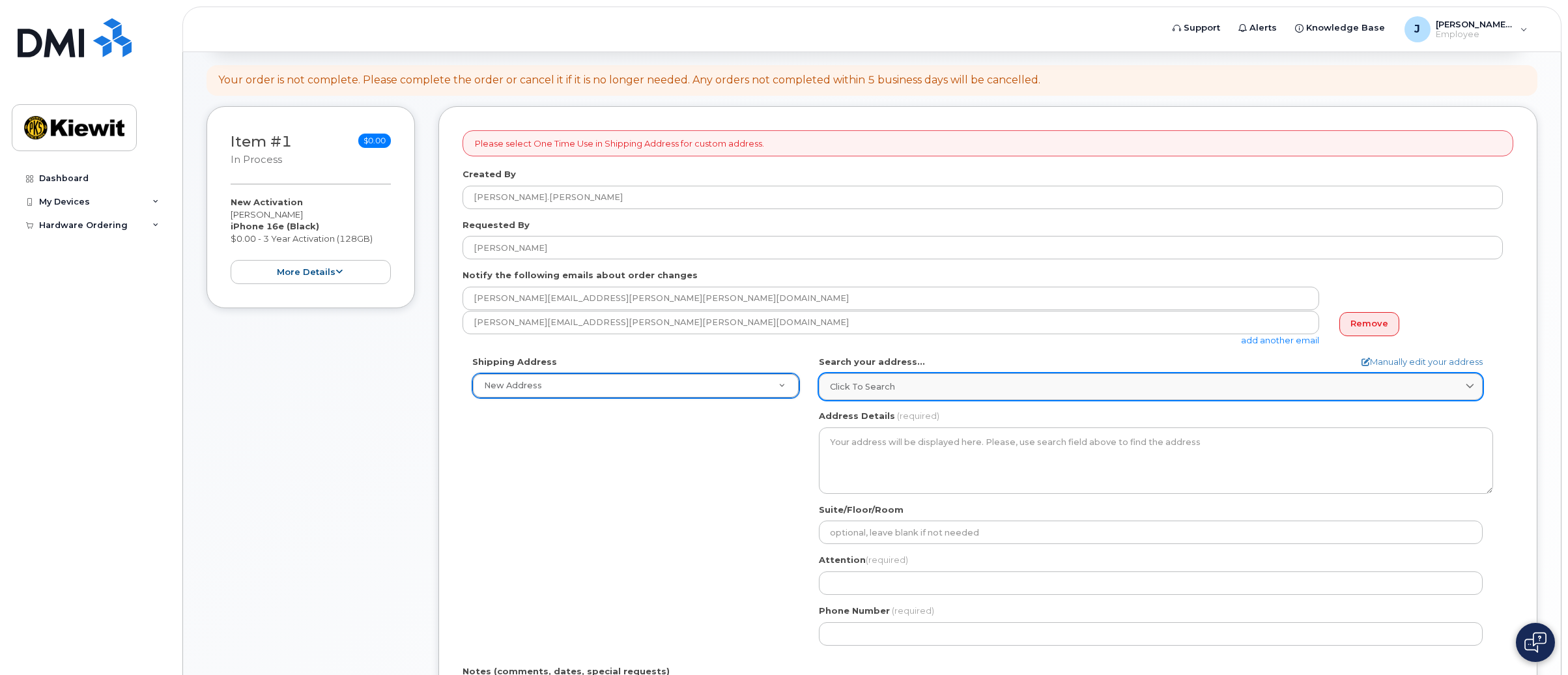
click at [890, 379] on link "Click to search" at bounding box center [1150, 387] width 664 height 27
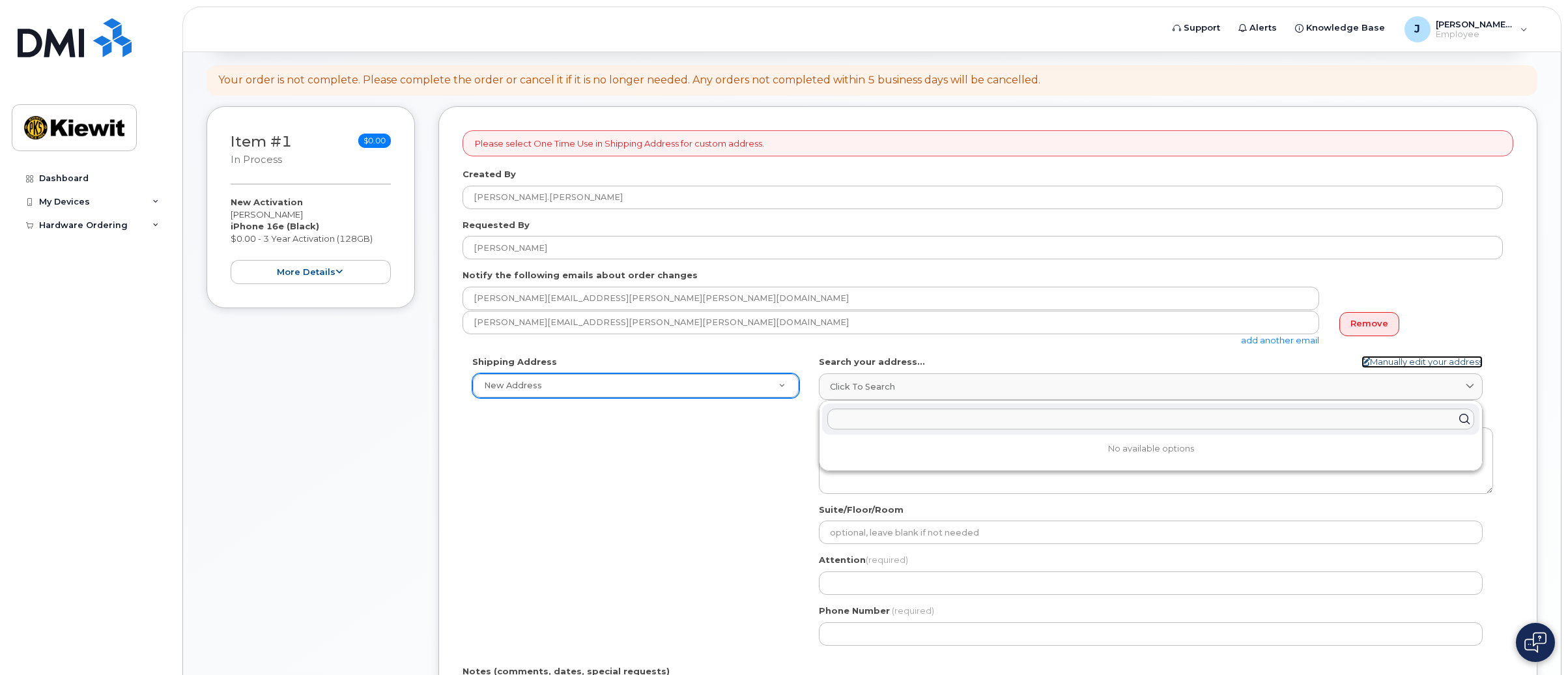
click at [1402, 361] on link "Manually edit your address" at bounding box center [1422, 361] width 121 height 13
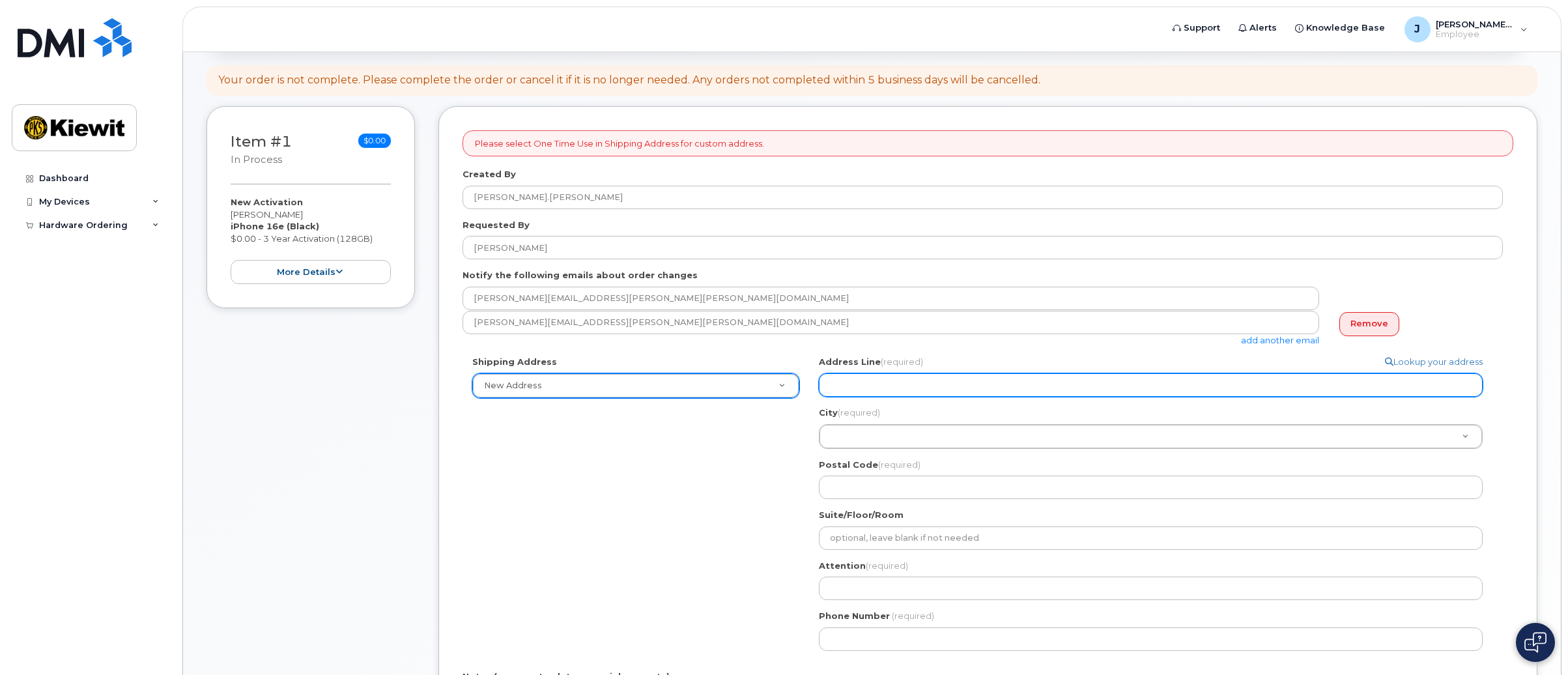
click at [886, 387] on input "Address Line (required)" at bounding box center [1150, 384] width 664 height 23
select select
type input "8"
select select
type input "85"
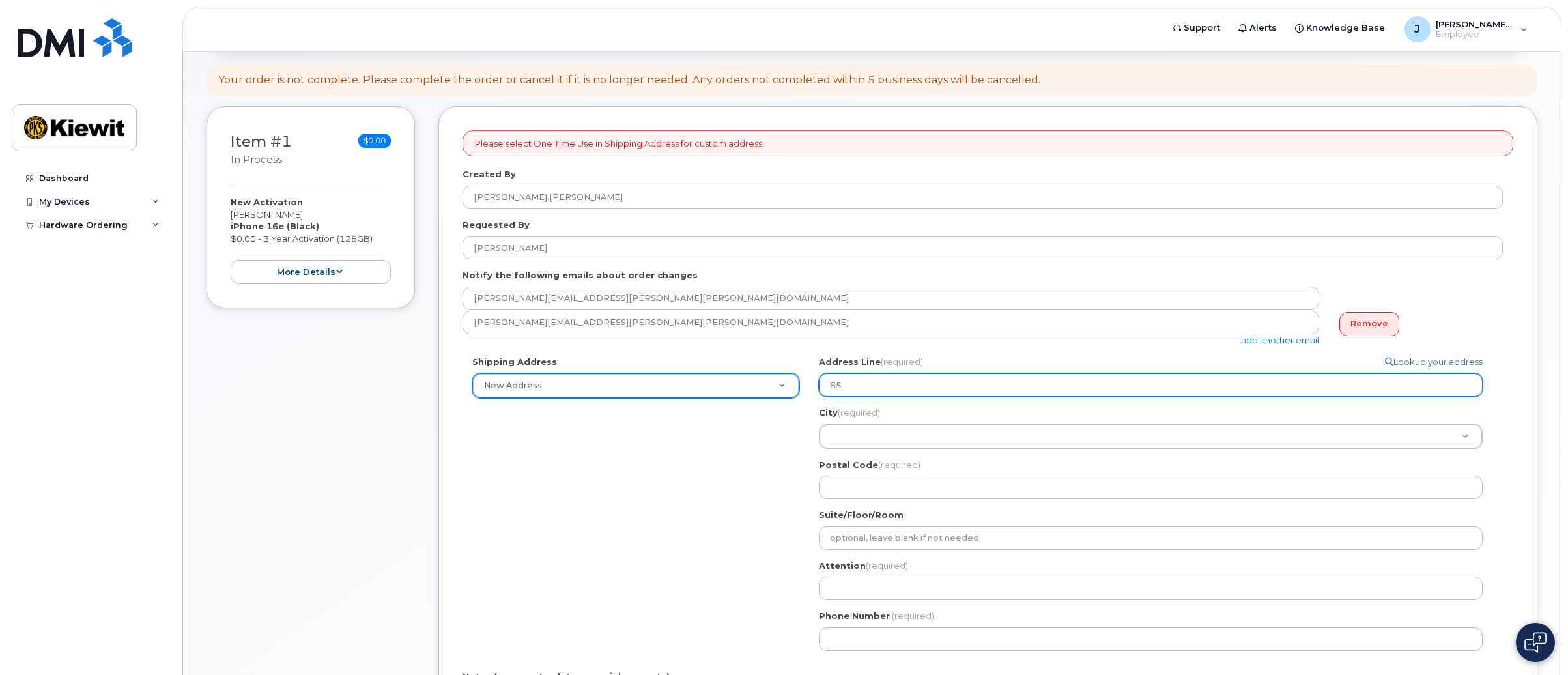
select select
type input "85 S"
select select
type input "85 St"
select select
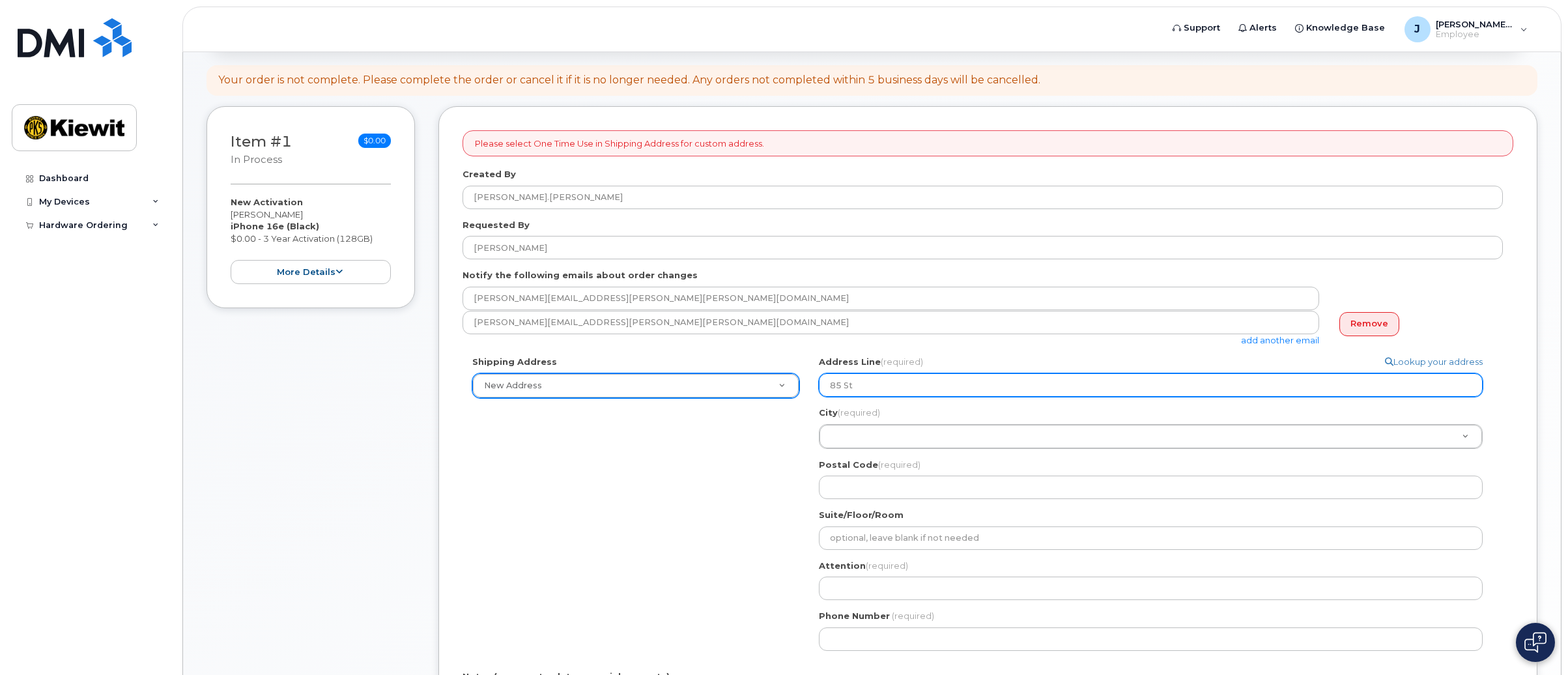
type input "85 Sto"
select select
type input "85 Stok"
select select
type input "85 Stoke"
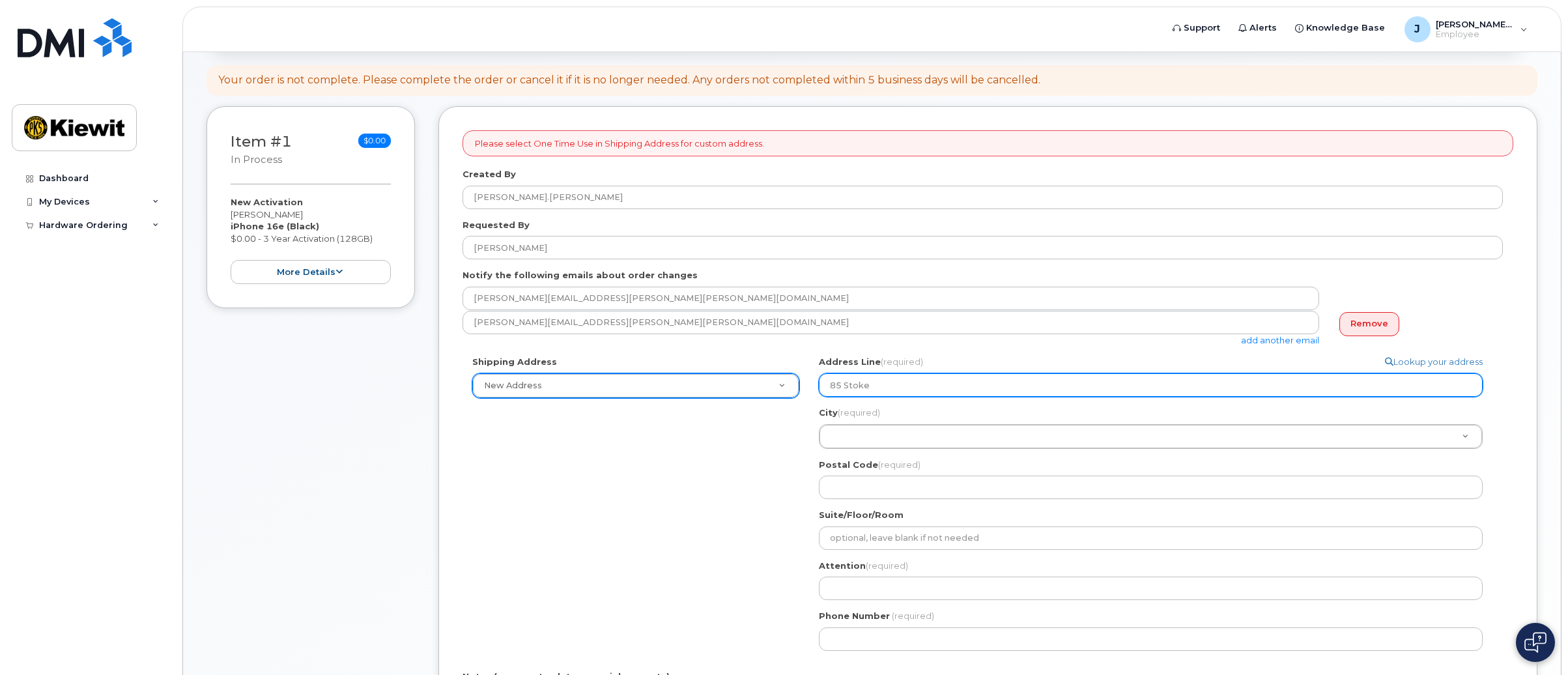
select select
type input "85 Stokes"
select select
type input "85 Stokes Ki"
select select
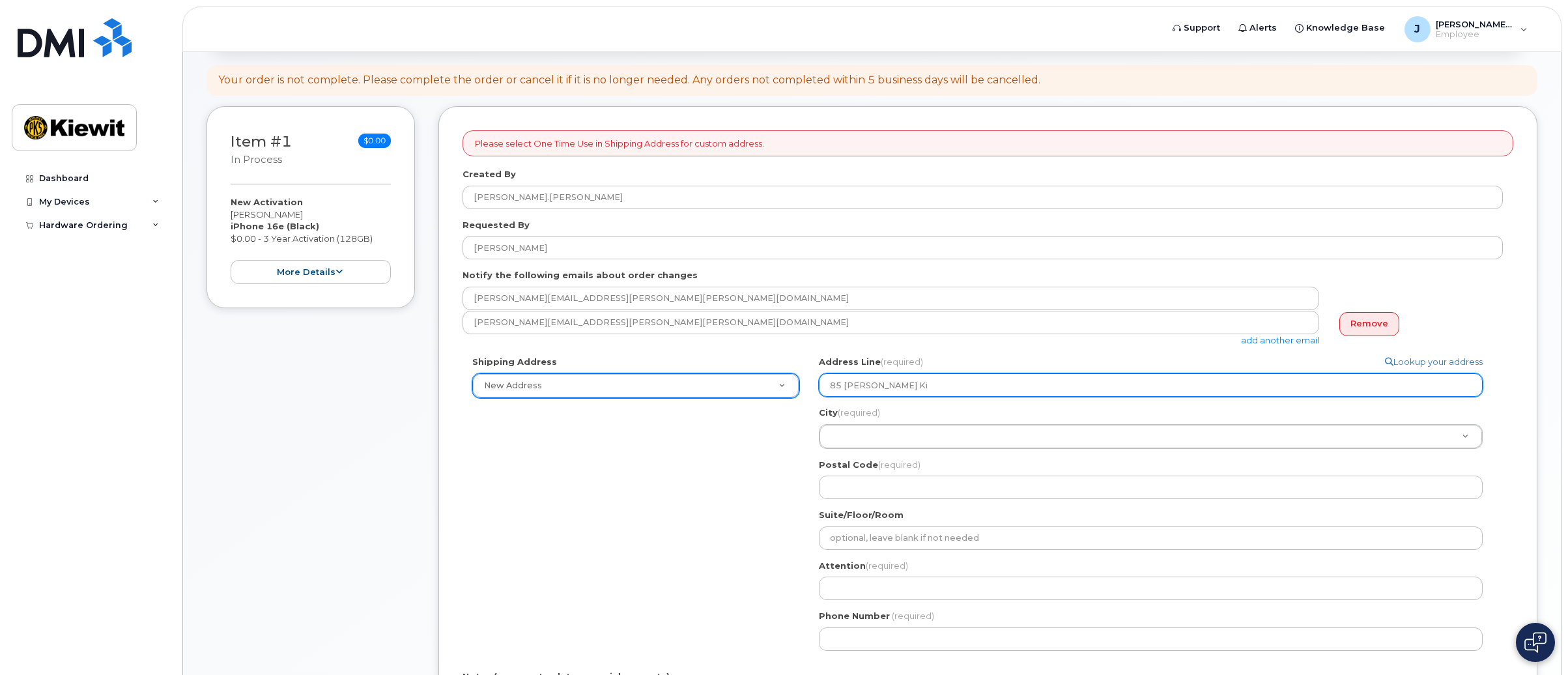
type input "85 Stokes Kin"
select select
type input "85 Stokes King"
select select
type input "85 Stokes King R"
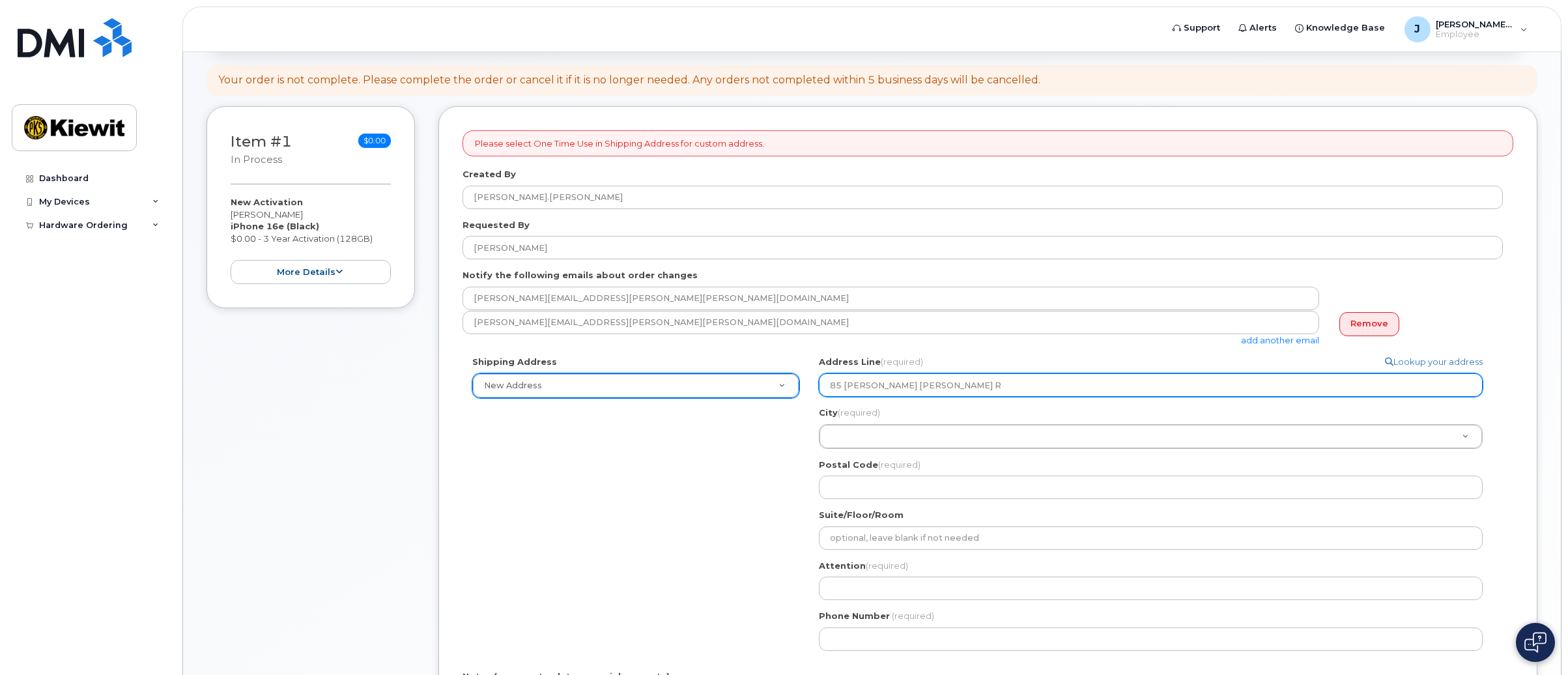
select select
type input "85 Stokes King Rd"
select select
type input "85 Stokes King Rd."
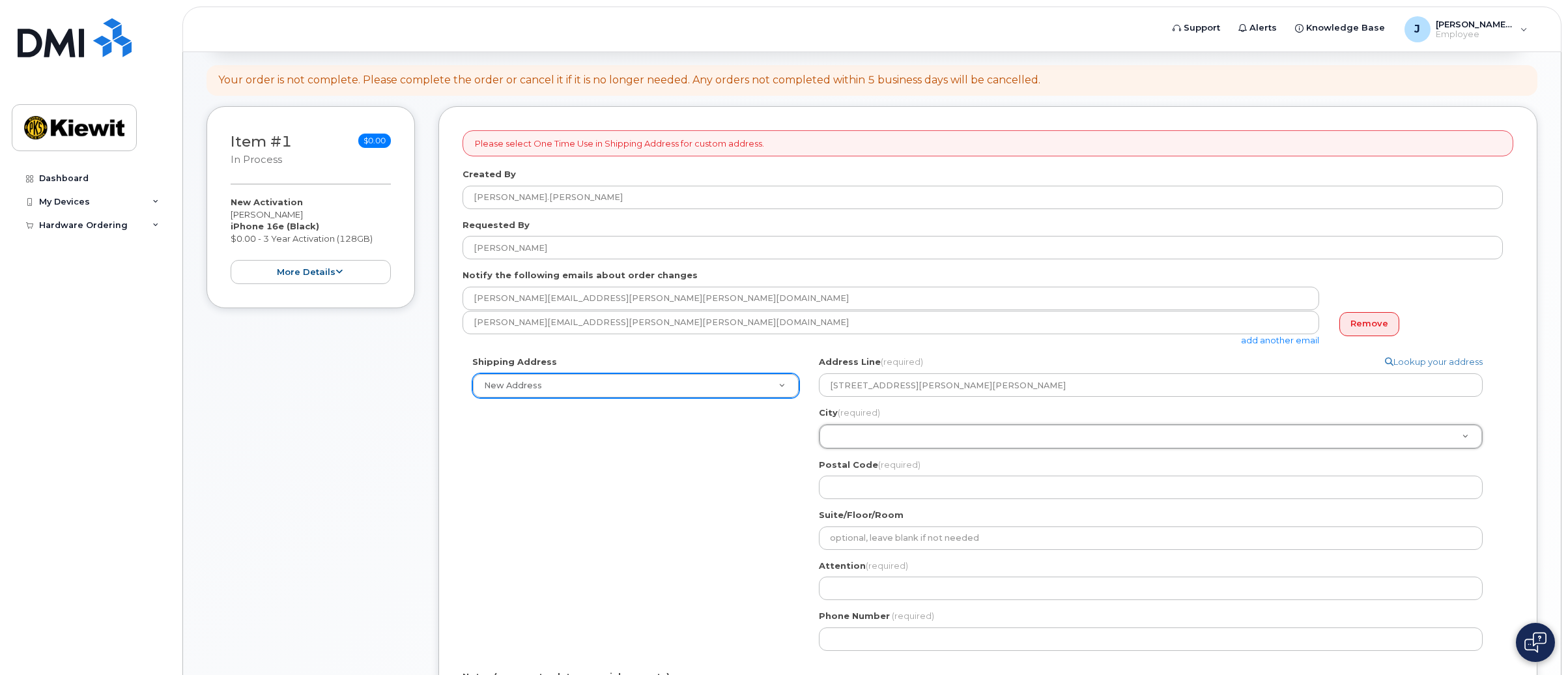
type input "G"
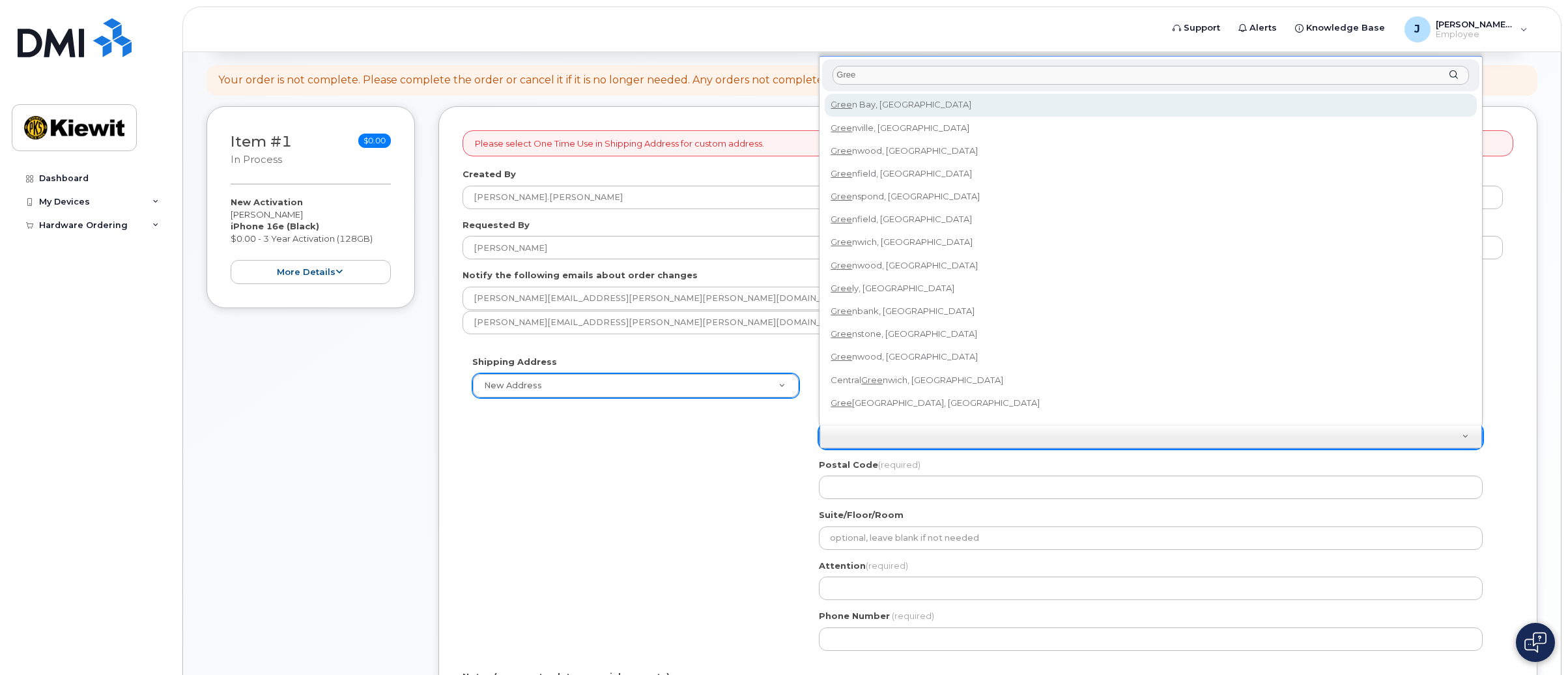
type input "Gree"
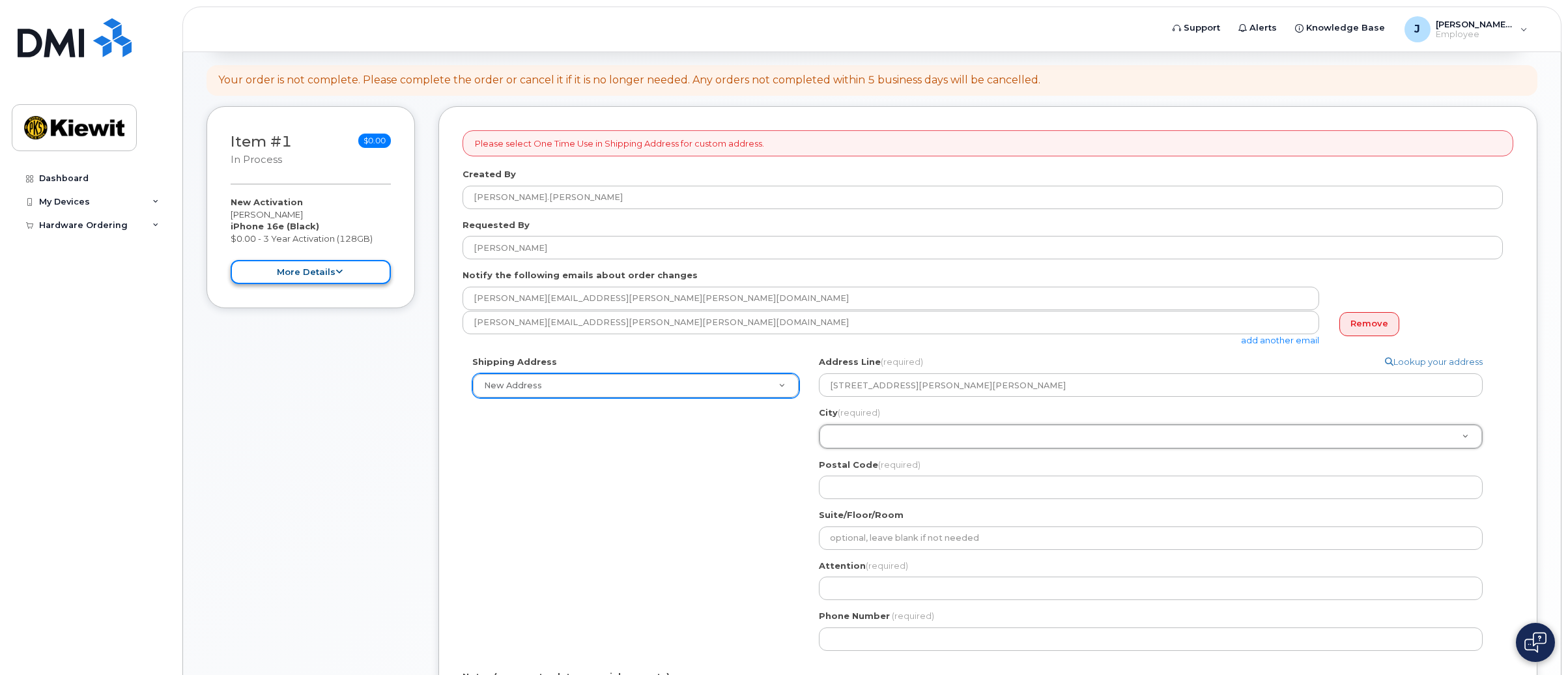
click at [309, 273] on button "more details" at bounding box center [311, 272] width 160 height 24
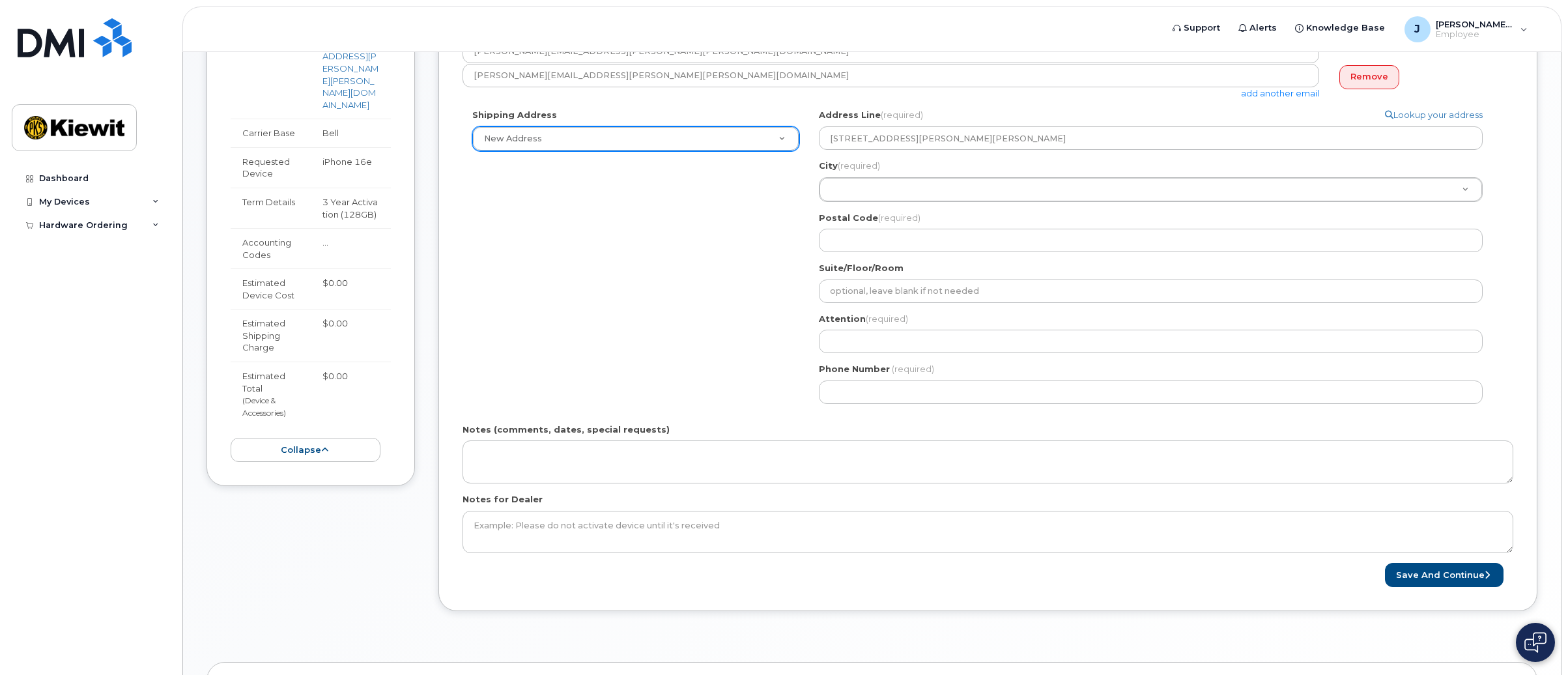
scroll to position [507, 0]
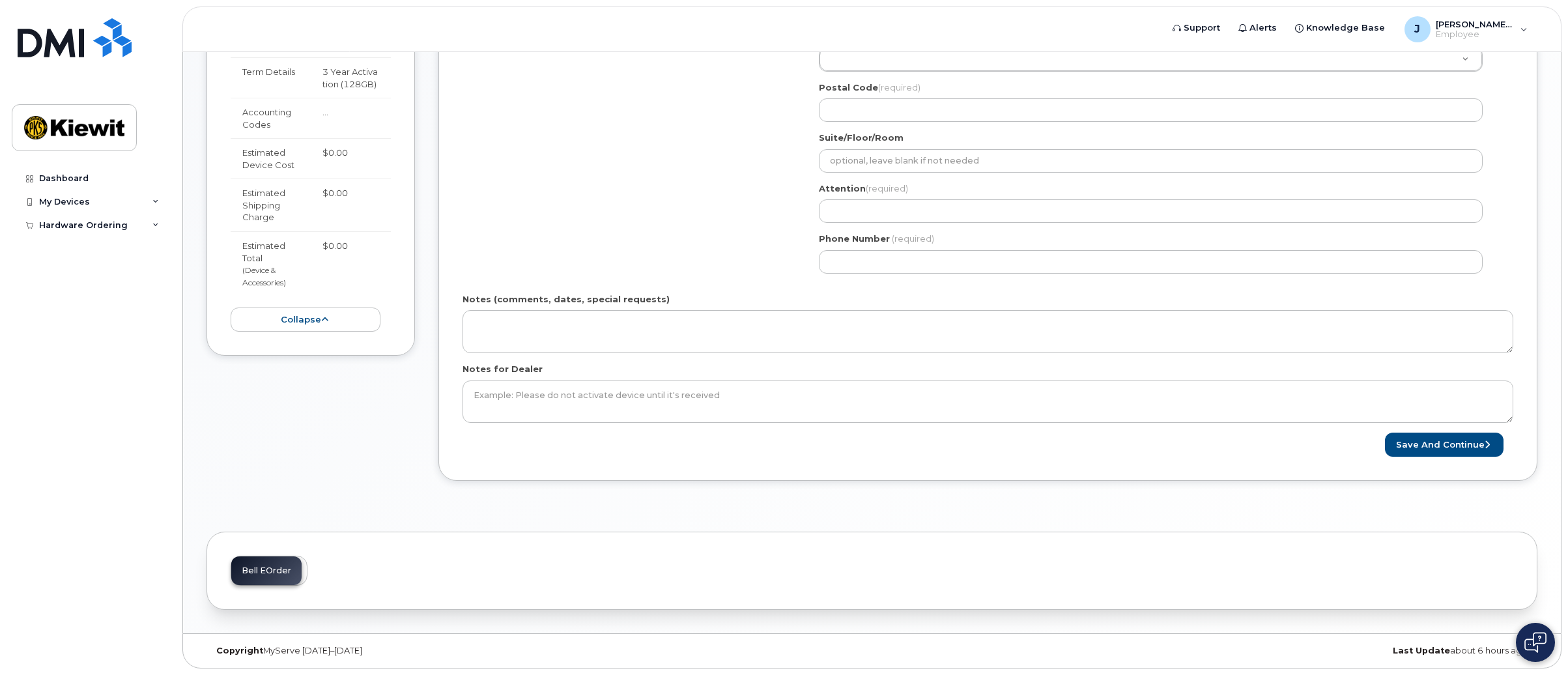
click at [265, 568] on div "Bell eOrder" at bounding box center [269, 571] width 77 height 30
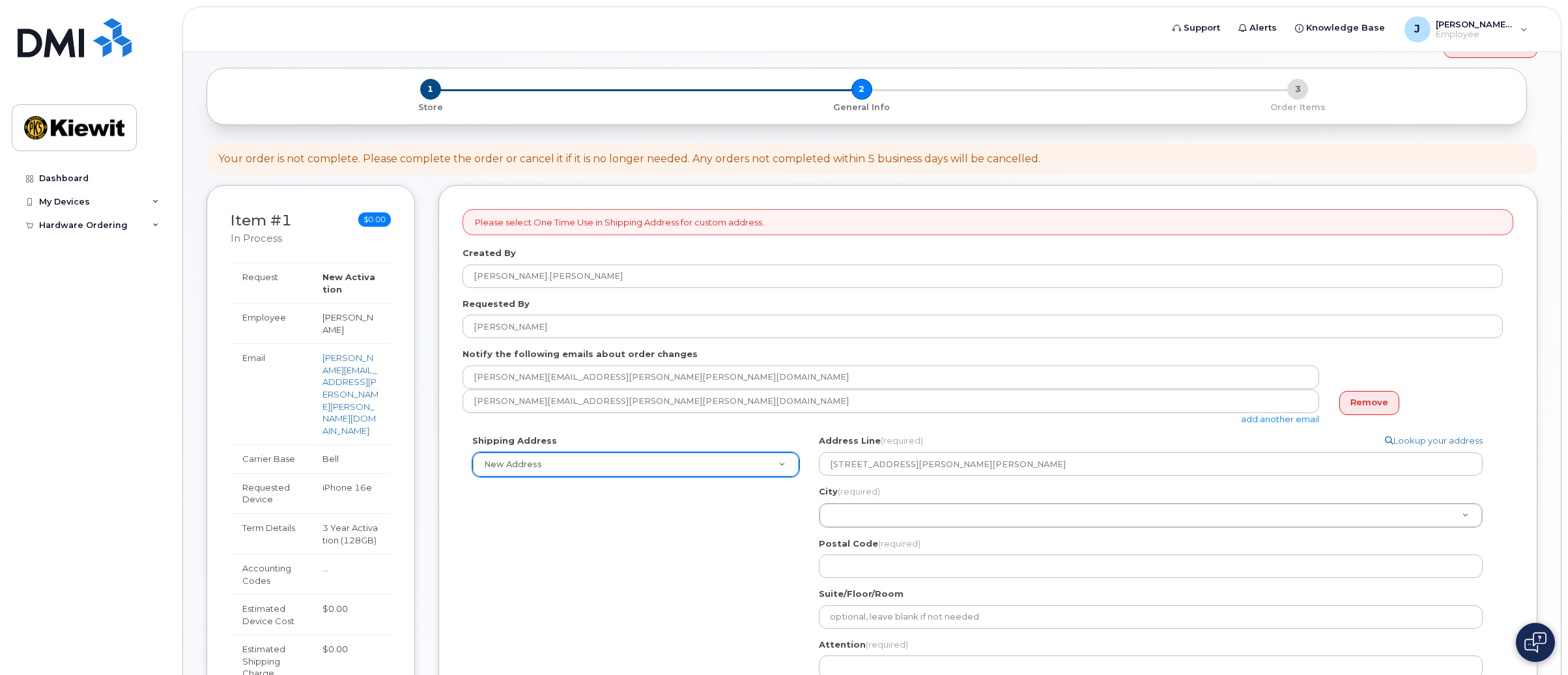
scroll to position [0, 0]
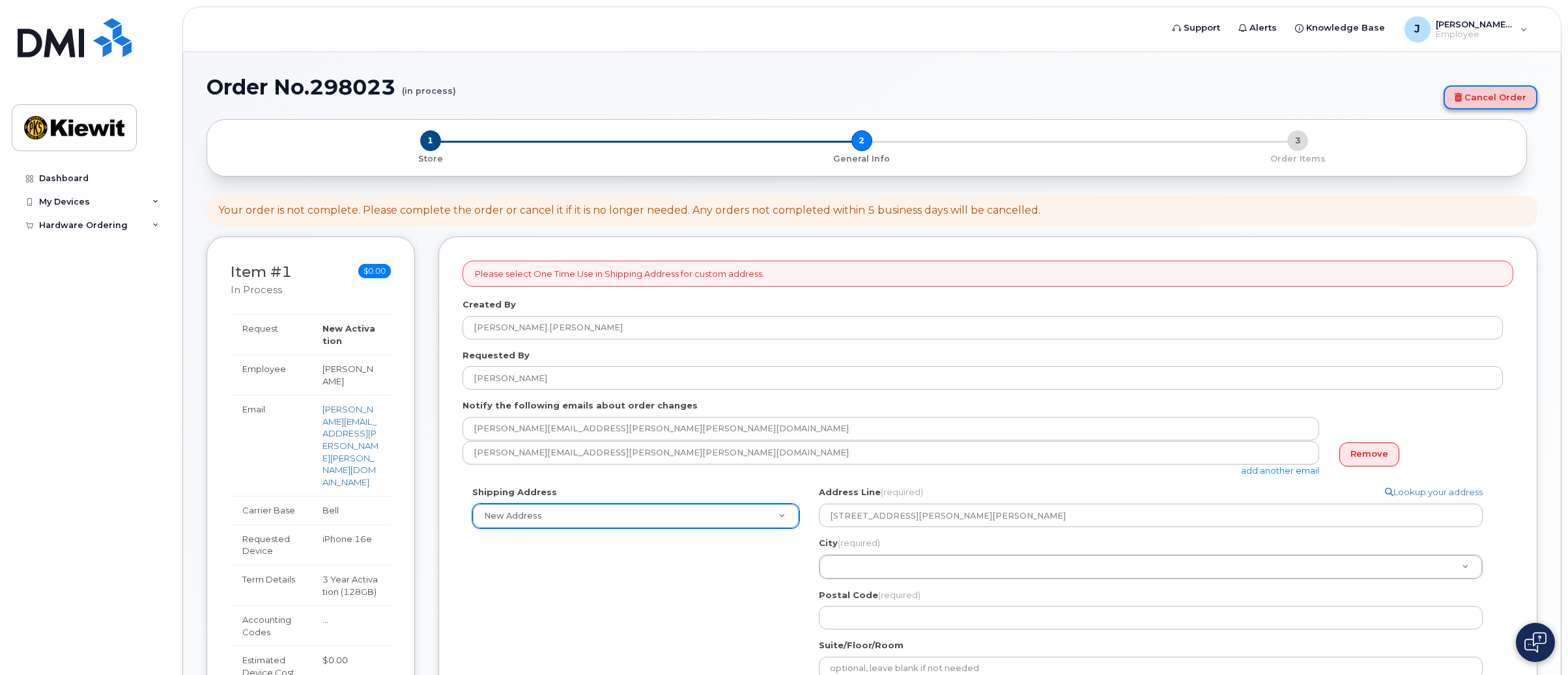
click at [1488, 92] on link "Cancel Order" at bounding box center [1491, 98] width 94 height 24
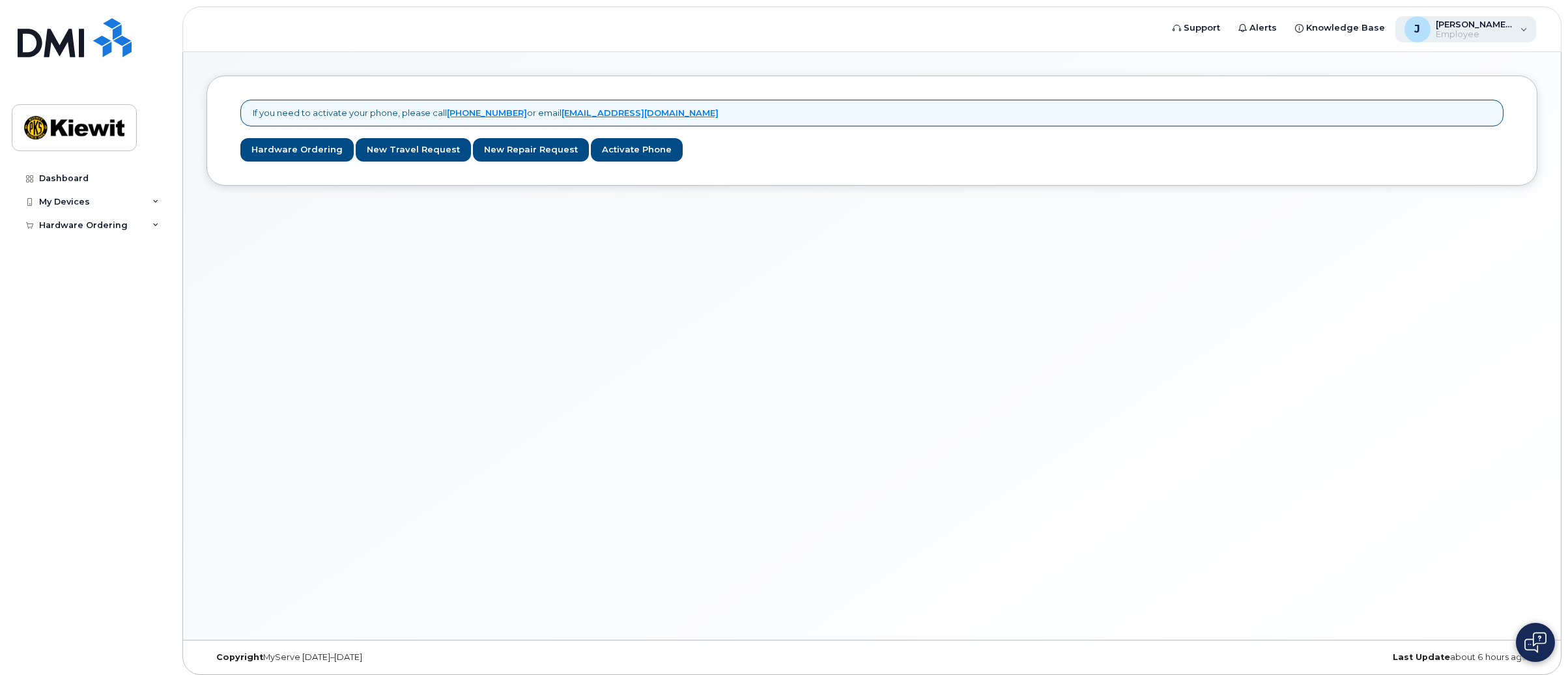
click at [1482, 34] on span "Employee" at bounding box center [1474, 34] width 78 height 10
click at [1374, 138] on div "Sign out" at bounding box center [1441, 136] width 188 height 24
